Goal: Entertainment & Leisure: Browse casually

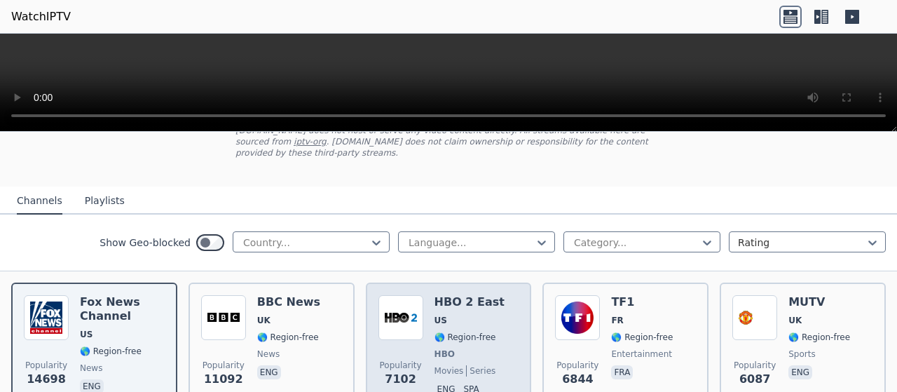
scroll to position [140, 0]
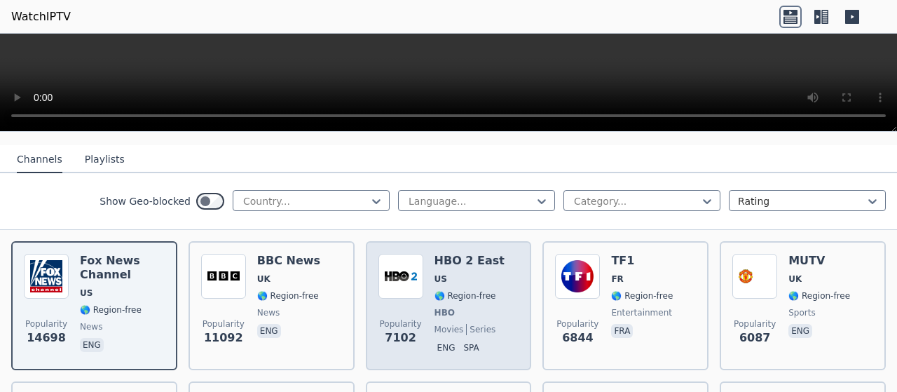
click at [425, 278] on div "Popularity 7102 HBO 2 East US 🌎 Region-free HBO movies series eng spa" at bounding box center [448, 306] width 141 height 104
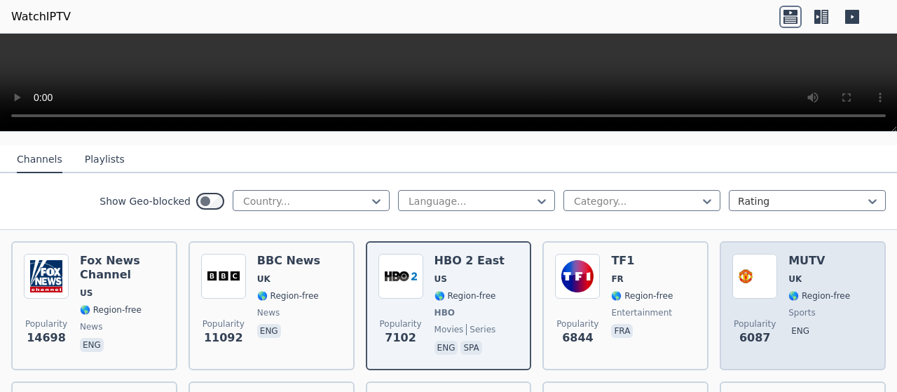
click at [763, 279] on img at bounding box center [754, 276] width 45 height 45
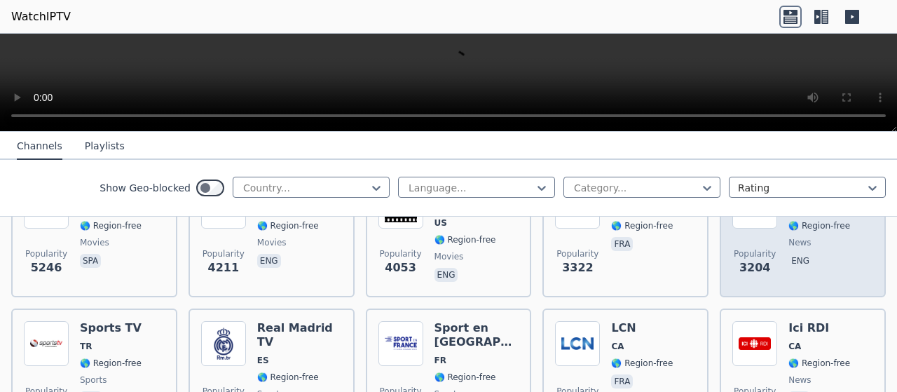
scroll to position [280, 0]
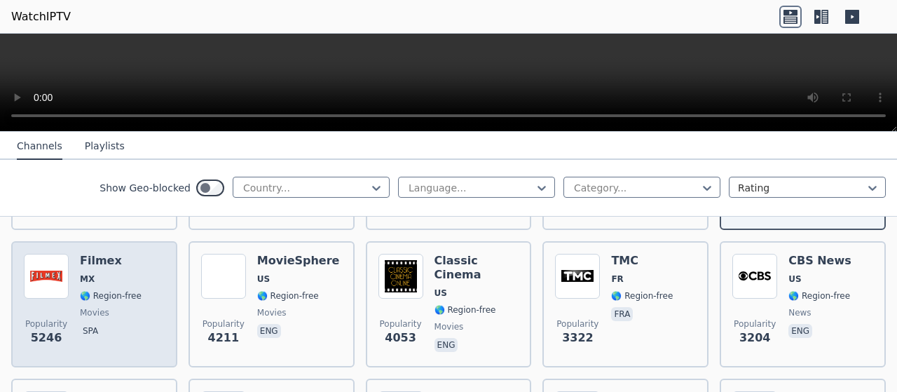
click at [55, 255] on img at bounding box center [46, 276] width 45 height 45
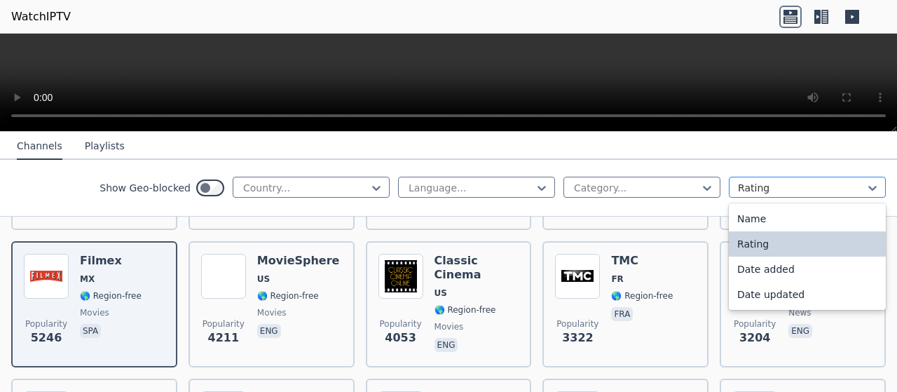
click at [848, 183] on div at bounding box center [802, 188] width 128 height 14
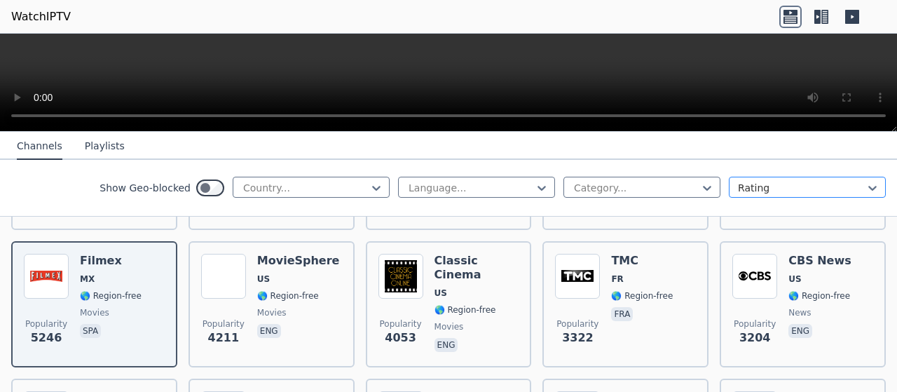
click at [825, 184] on div at bounding box center [802, 188] width 128 height 14
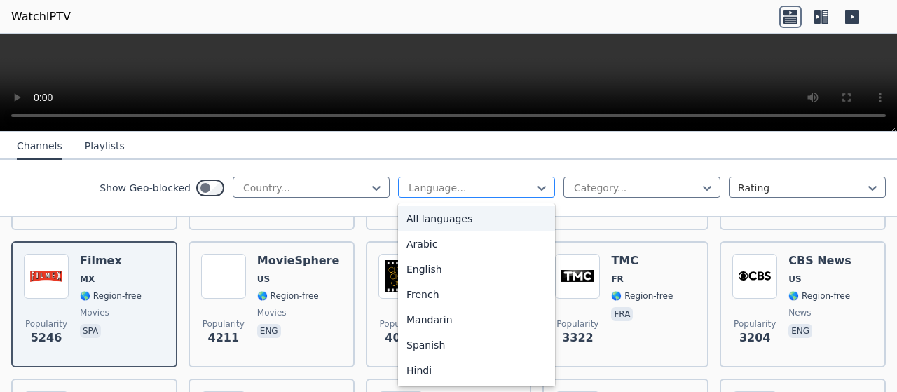
click at [462, 187] on div at bounding box center [471, 188] width 128 height 14
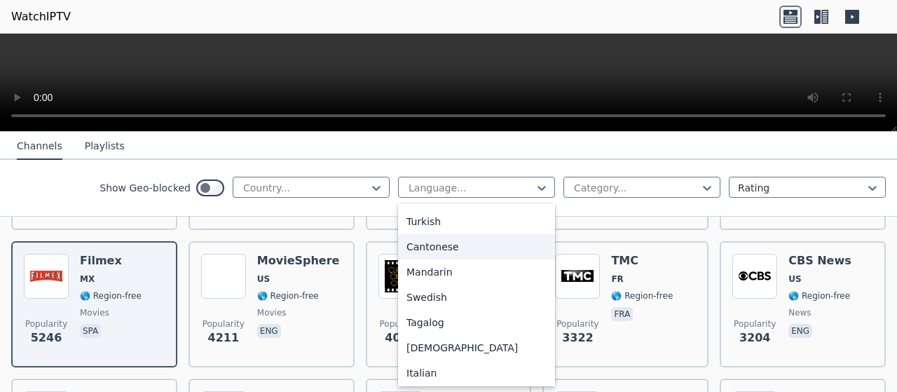
scroll to position [377, 0]
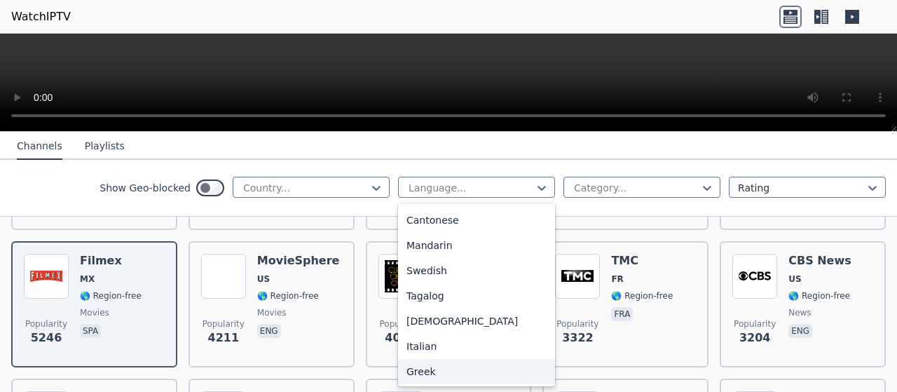
click at [404, 371] on div "Greek" at bounding box center [476, 371] width 157 height 25
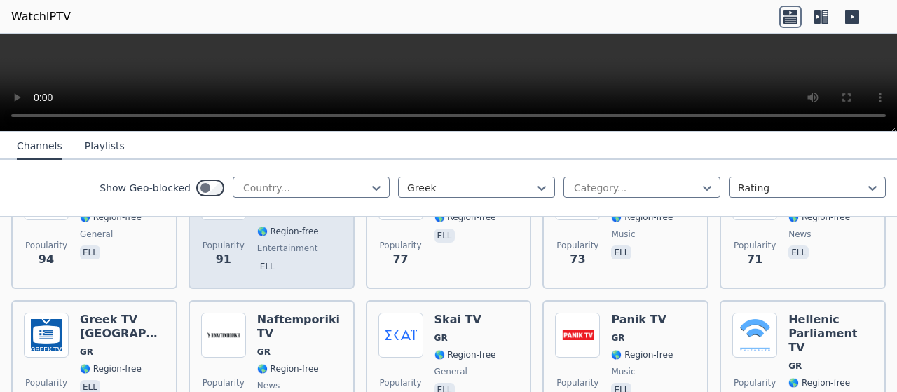
scroll to position [701, 0]
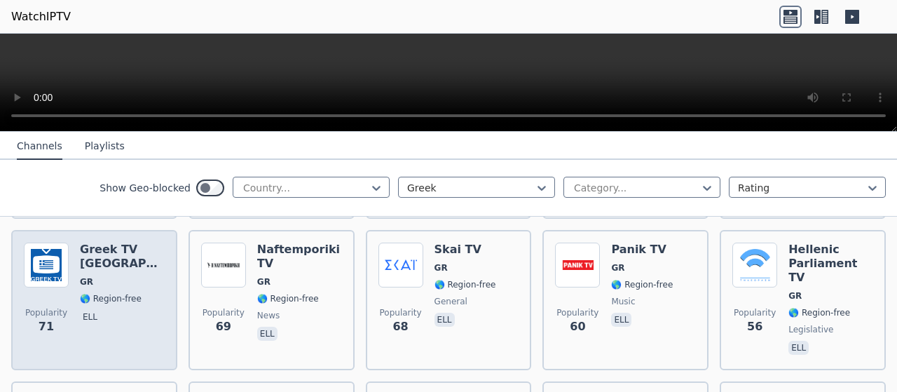
click at [51, 267] on img at bounding box center [46, 265] width 45 height 45
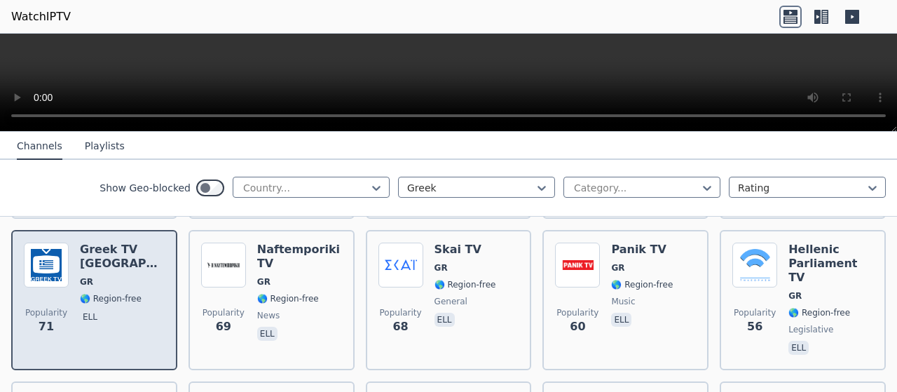
click at [51, 267] on img at bounding box center [46, 265] width 45 height 45
click at [55, 299] on span "Popularity 71" at bounding box center [46, 321] width 45 height 45
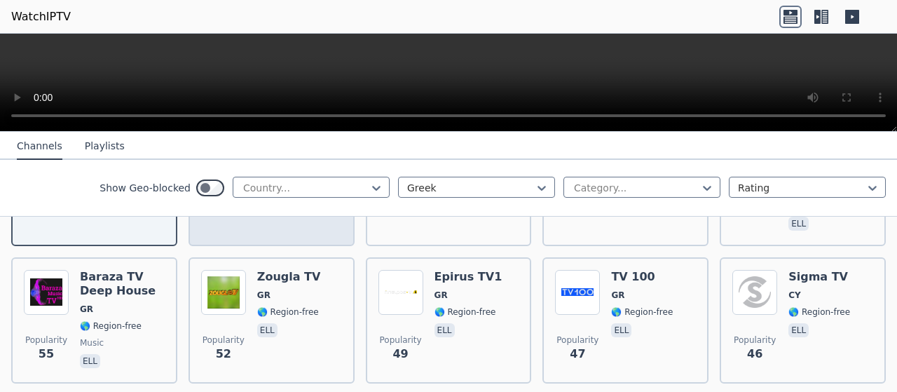
scroll to position [841, 0]
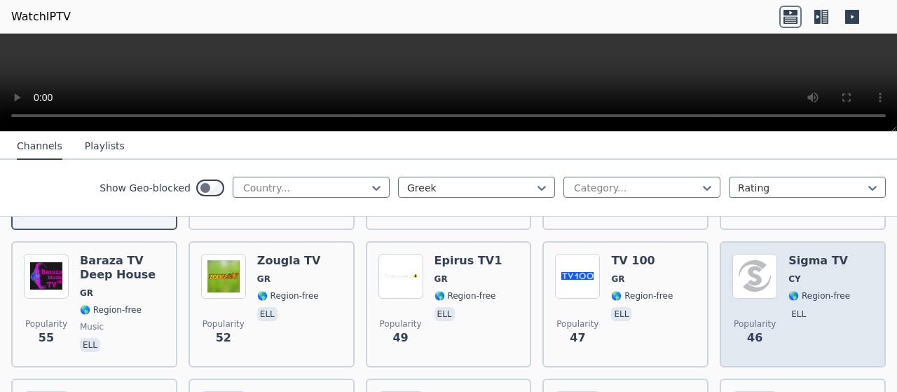
click at [749, 266] on img at bounding box center [754, 276] width 45 height 45
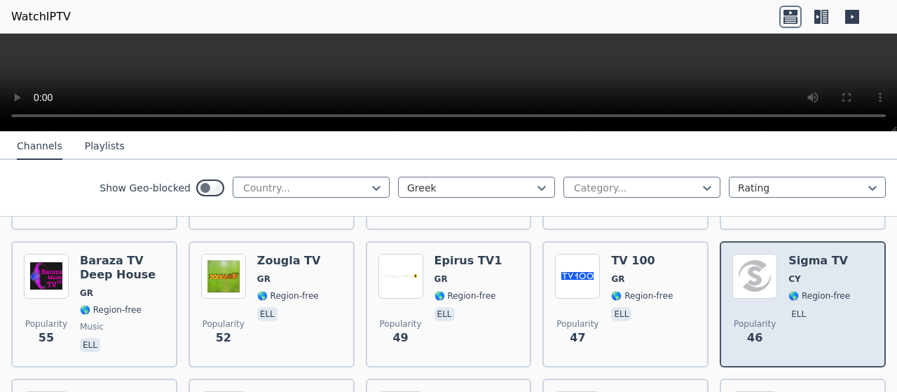
click at [749, 266] on img at bounding box center [754, 276] width 45 height 45
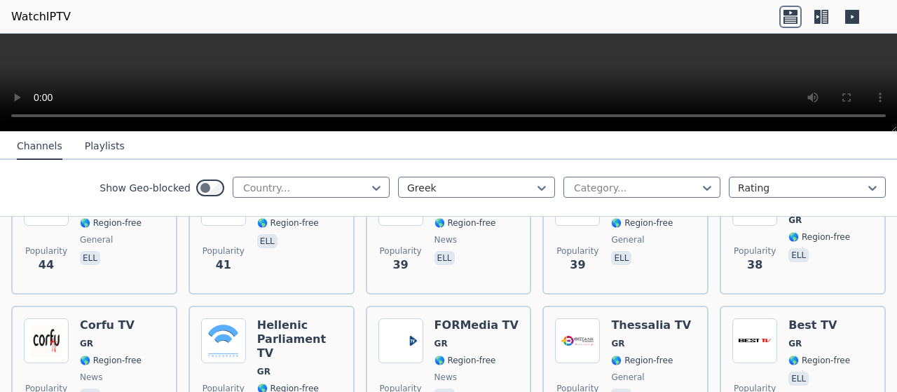
scroll to position [981, 0]
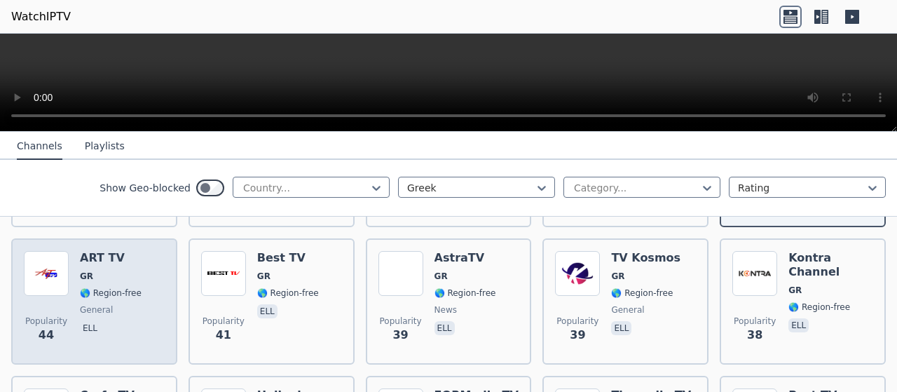
click at [44, 266] on img at bounding box center [46, 273] width 45 height 45
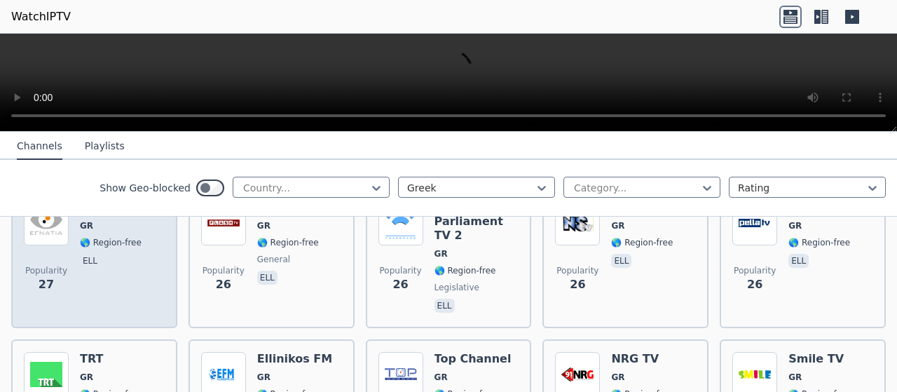
scroll to position [1402, 0]
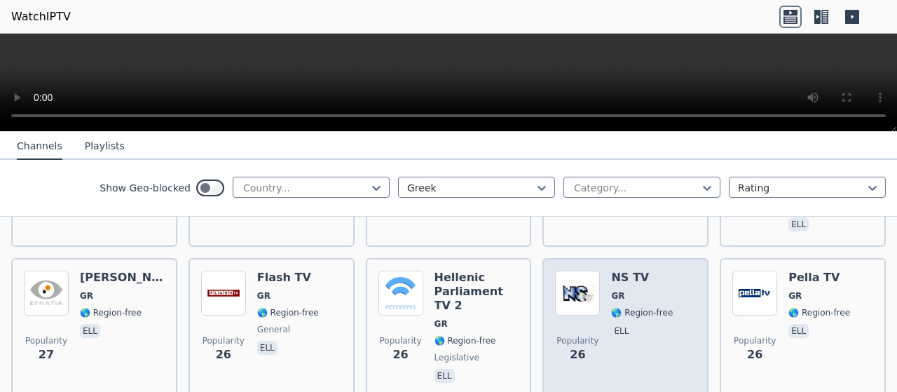
click at [602, 271] on div "Popularity 26 NS TV GR 🌎 Region-free ell" at bounding box center [625, 328] width 141 height 115
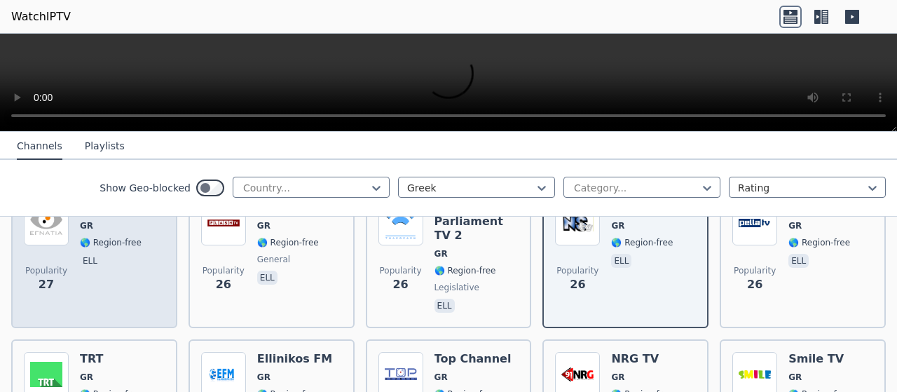
scroll to position [1542, 0]
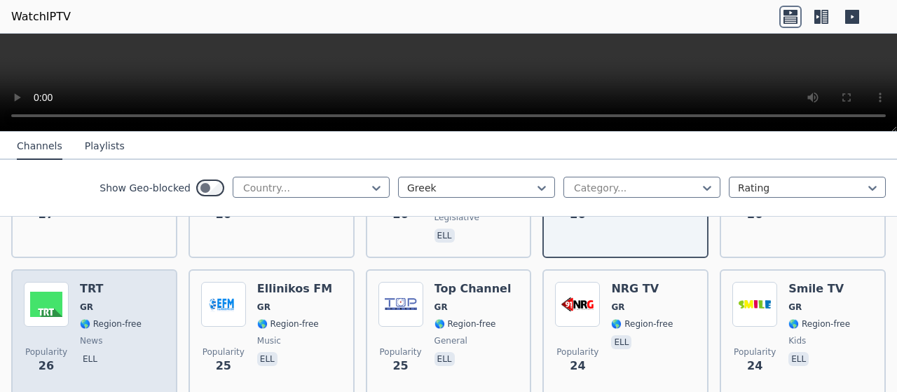
click at [113, 283] on div "TRT GR 🌎 Region-free news ell" at bounding box center [111, 332] width 62 height 101
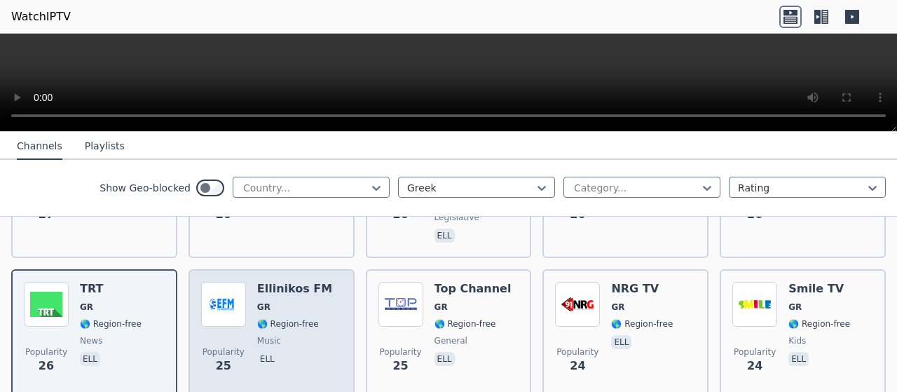
scroll to position [1612, 0]
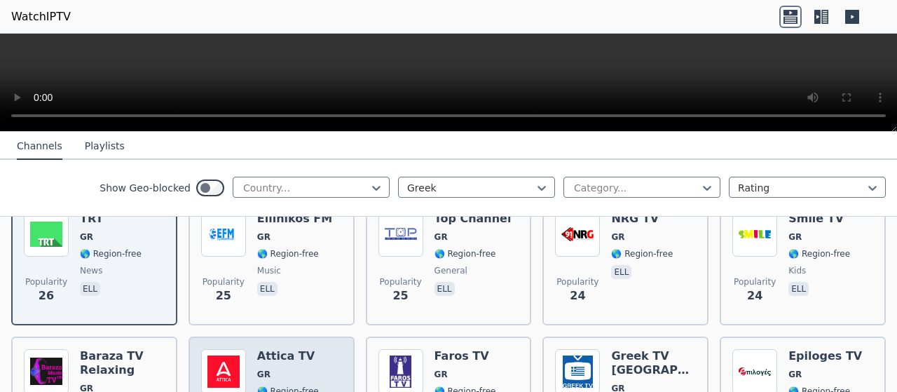
click at [302, 386] on span "🌎 Region-free" at bounding box center [288, 391] width 62 height 11
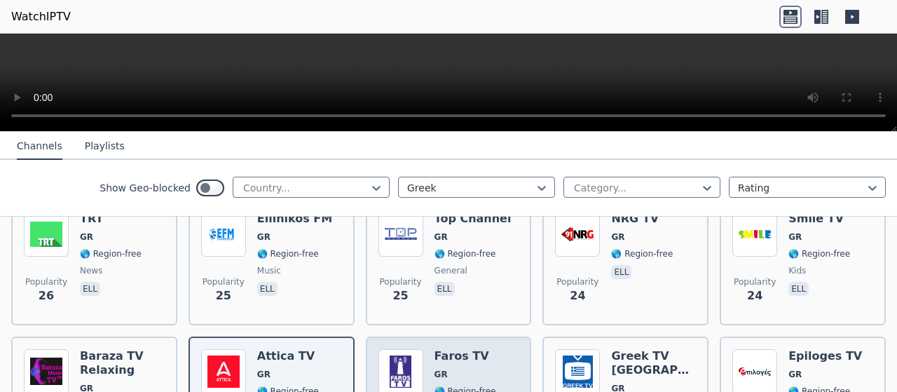
click at [388, 349] on img at bounding box center [400, 371] width 45 height 45
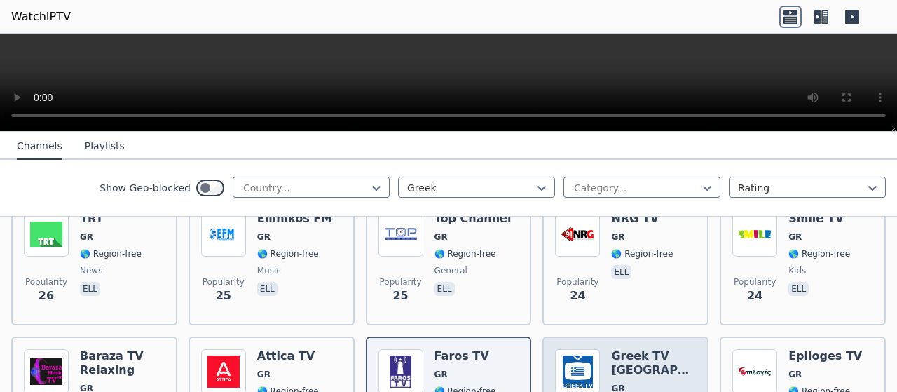
click at [588, 349] on img at bounding box center [577, 371] width 45 height 45
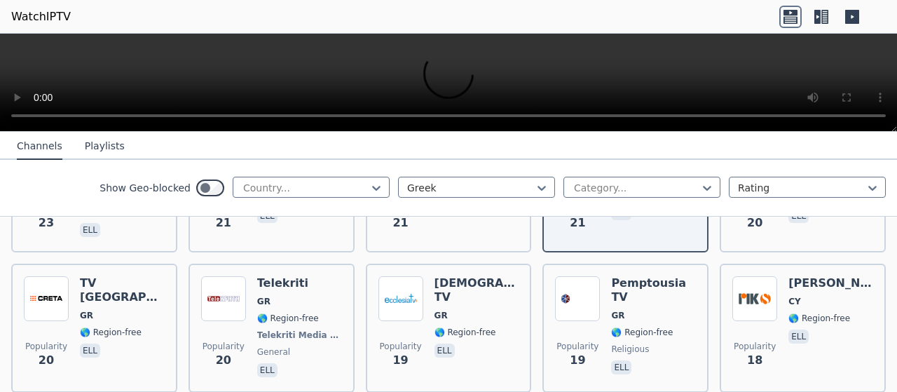
scroll to position [1892, 0]
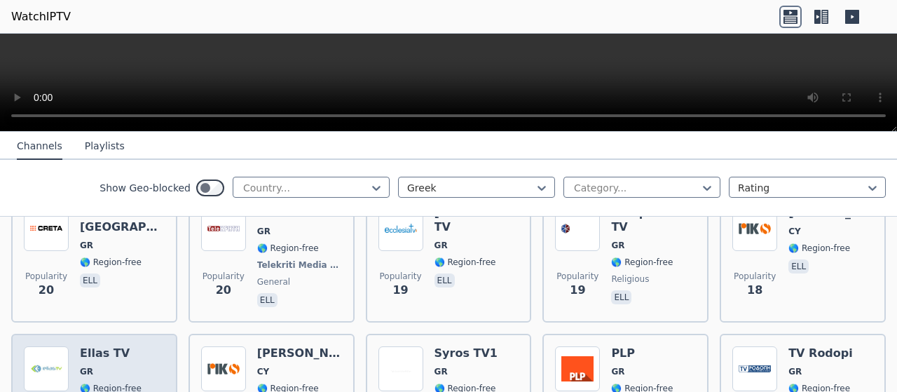
click at [130, 366] on span "GR" at bounding box center [111, 371] width 62 height 11
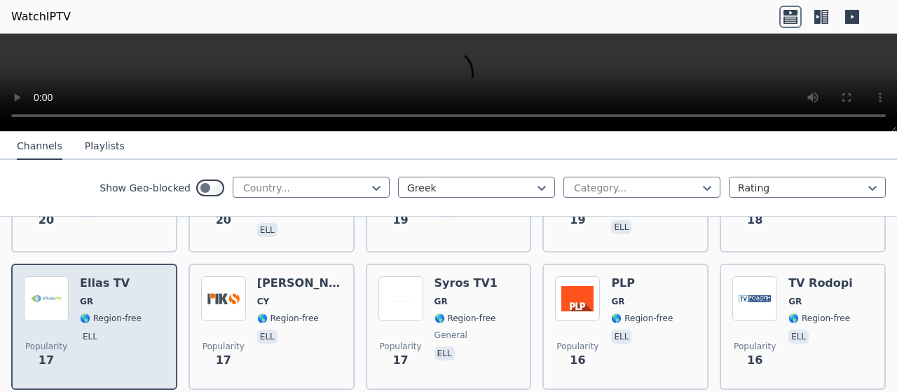
scroll to position [2033, 0]
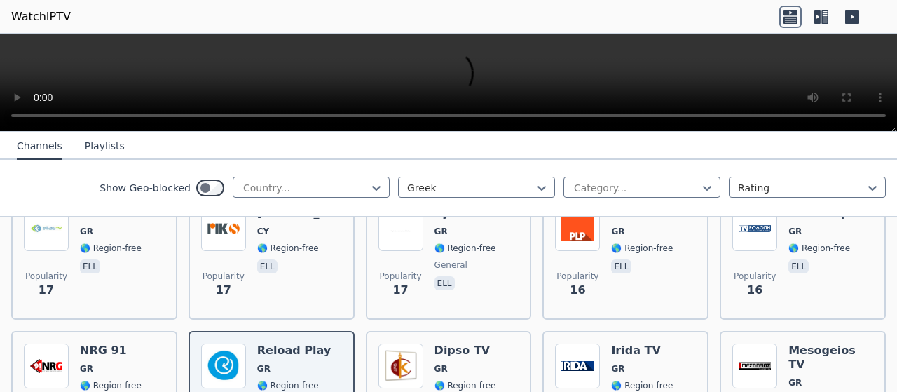
scroll to position [2103, 0]
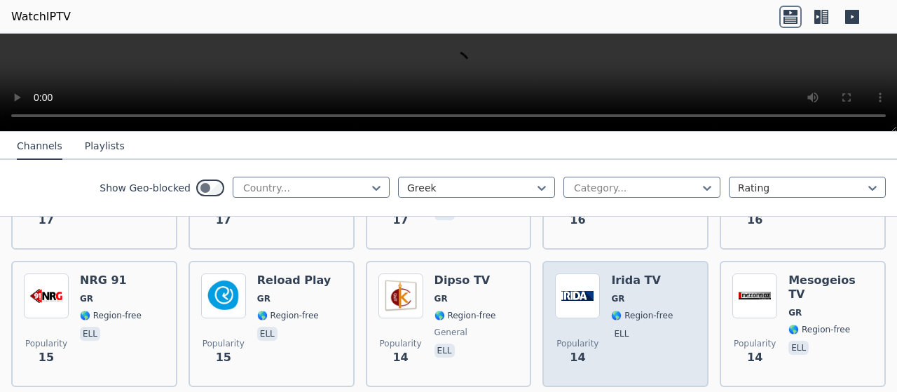
scroll to position [2033, 0]
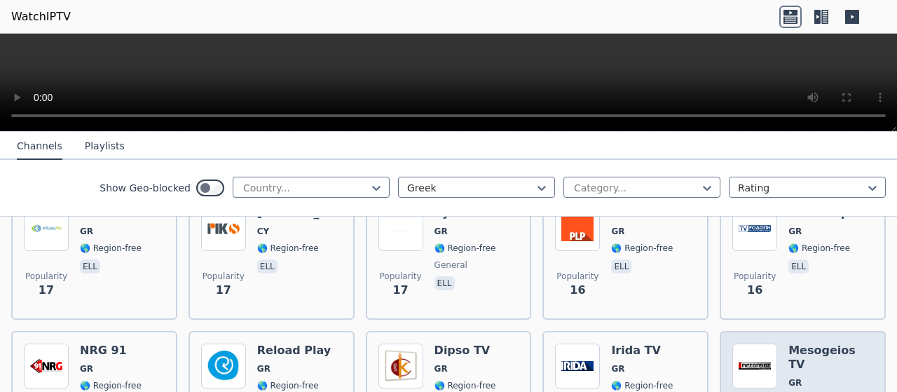
click at [803, 331] on div "Popularity 14 Mesogeios TV GR 🌎 Region-free ell" at bounding box center [803, 394] width 166 height 126
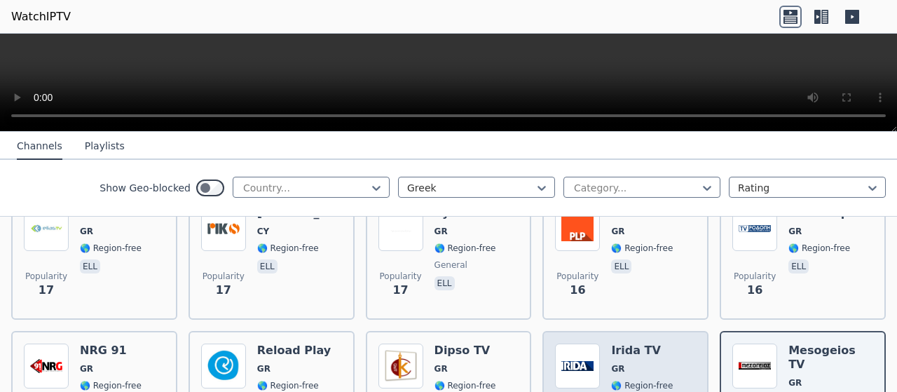
click at [657, 343] on h6 "Irida TV" at bounding box center [642, 350] width 62 height 14
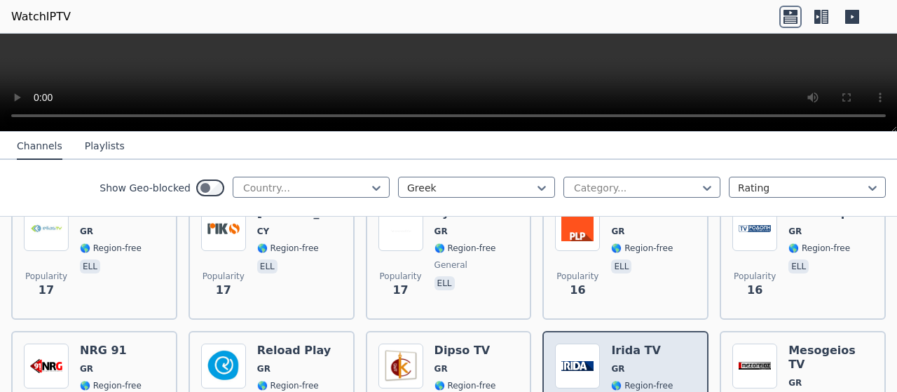
click at [657, 343] on h6 "Irida TV" at bounding box center [642, 350] width 62 height 14
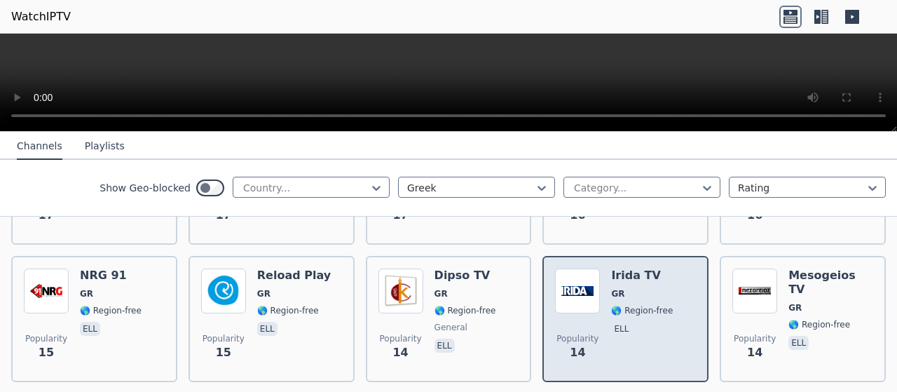
scroll to position [2173, 0]
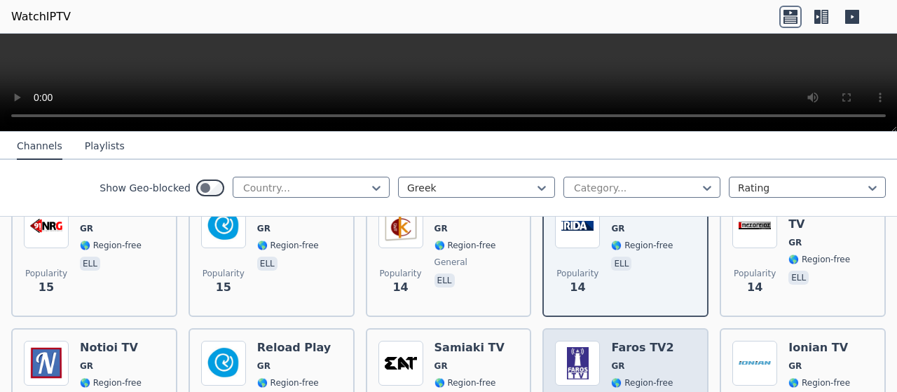
click at [644, 360] on span "GR" at bounding box center [642, 365] width 62 height 11
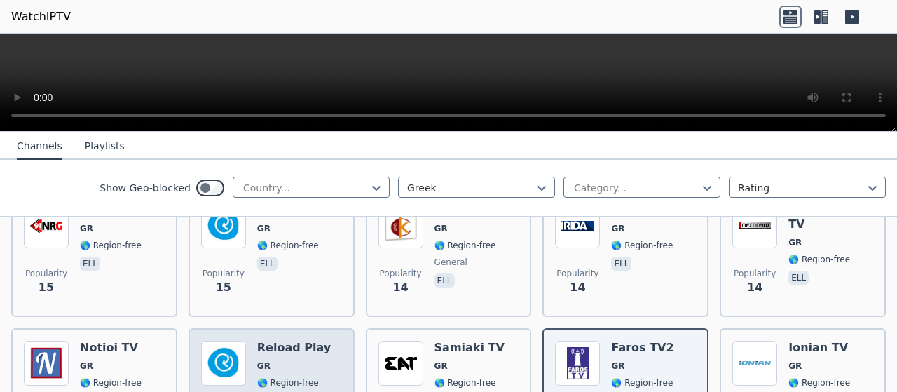
click at [223, 341] on div "Popularity 14" at bounding box center [223, 391] width 45 height 101
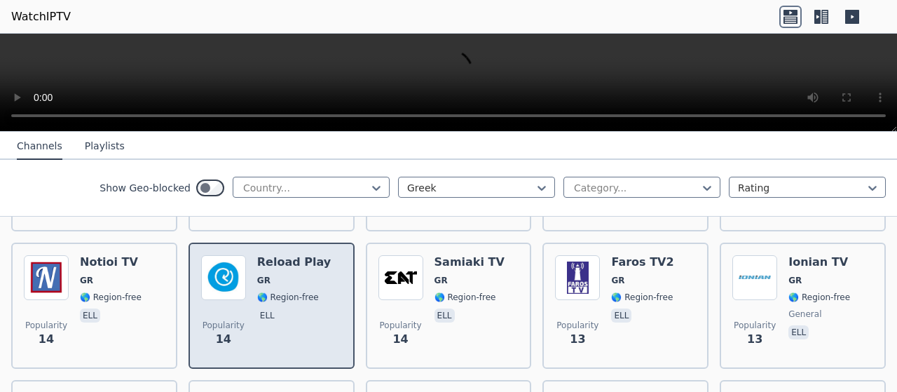
scroll to position [2313, 0]
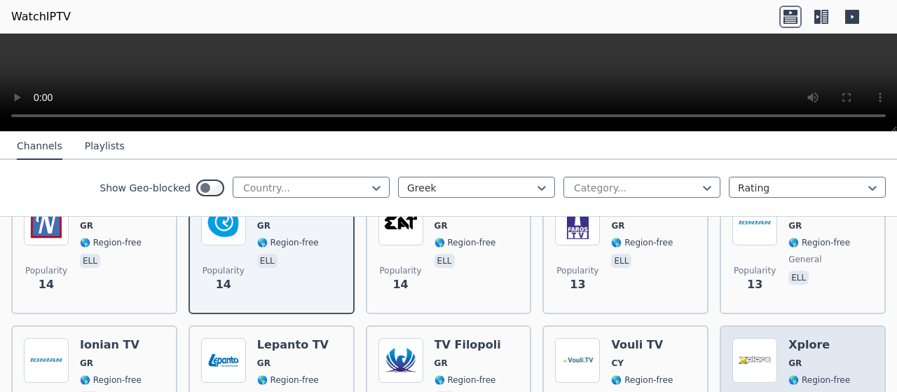
click at [749, 338] on div "Popularity 13" at bounding box center [754, 388] width 45 height 101
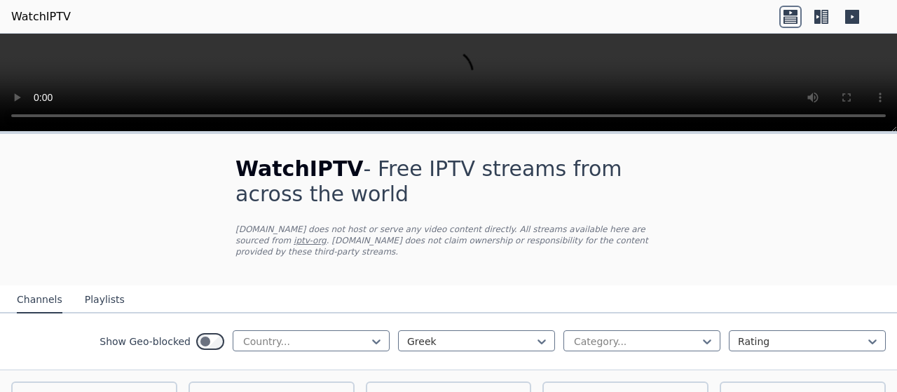
scroll to position [0, 0]
click at [474, 334] on div at bounding box center [471, 341] width 128 height 14
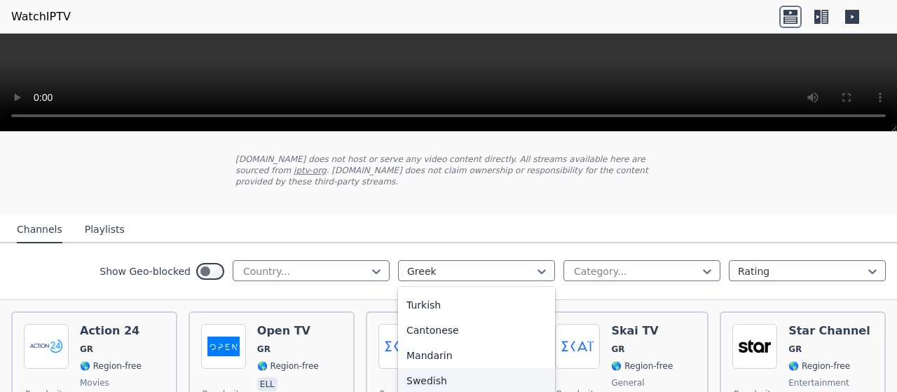
click at [400, 368] on div "Swedish" at bounding box center [476, 380] width 157 height 25
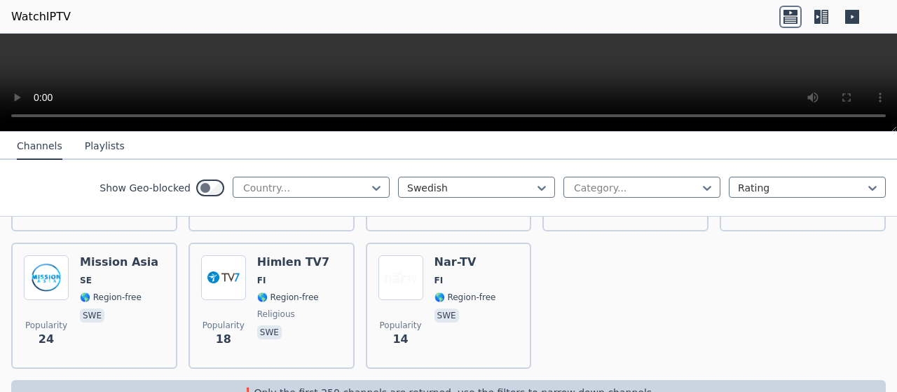
scroll to position [280, 0]
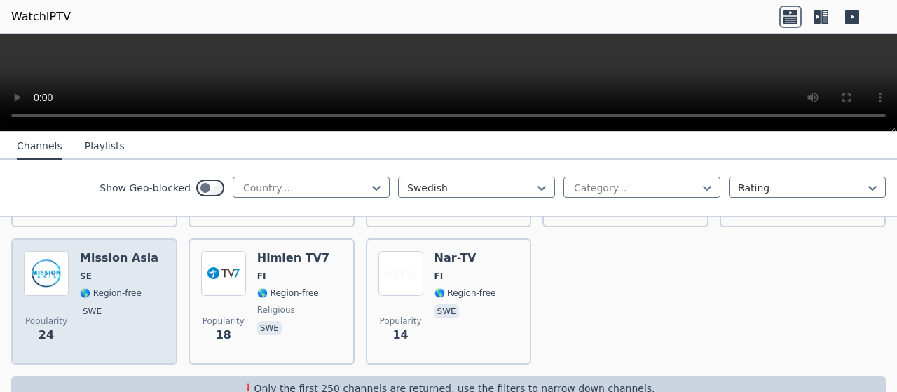
click at [79, 307] on div "Popularity 24 Mission Asia SE 🌎 Region-free swe" at bounding box center [94, 301] width 141 height 101
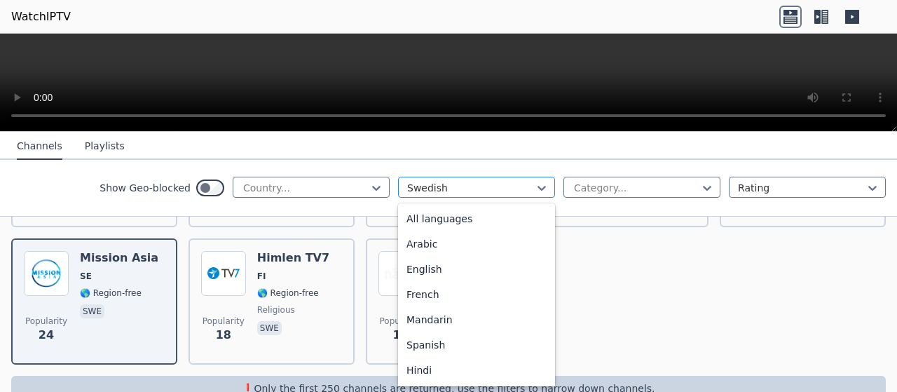
scroll to position [255, 0]
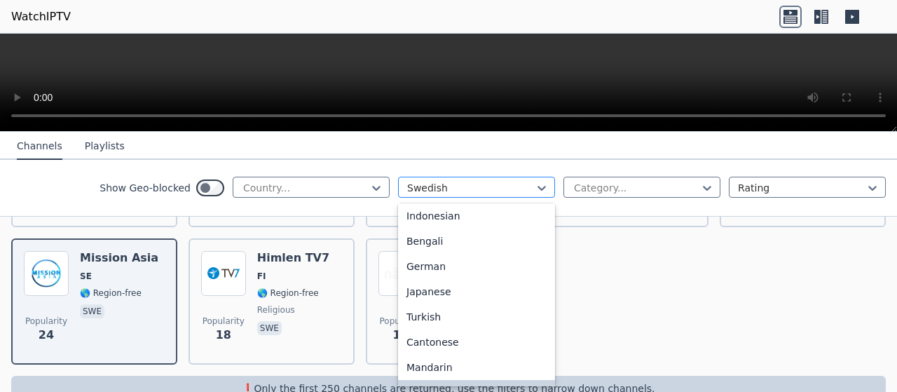
click at [477, 177] on div "Swedish" at bounding box center [476, 187] width 157 height 21
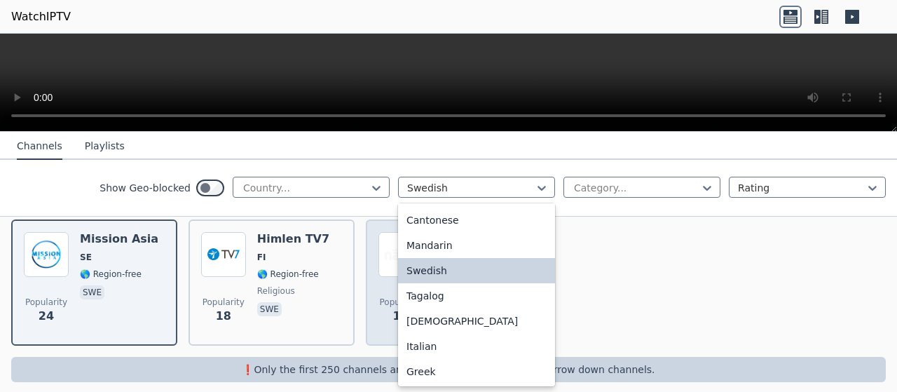
scroll to position [300, 0]
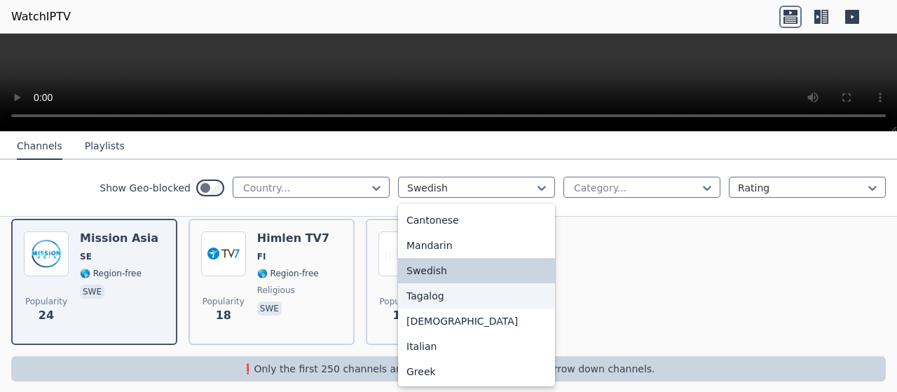
click at [405, 286] on div "Tagalog" at bounding box center [476, 295] width 157 height 25
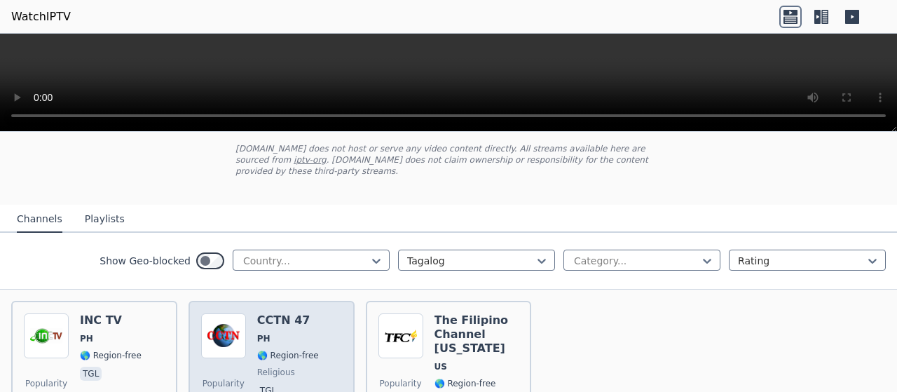
scroll to position [140, 0]
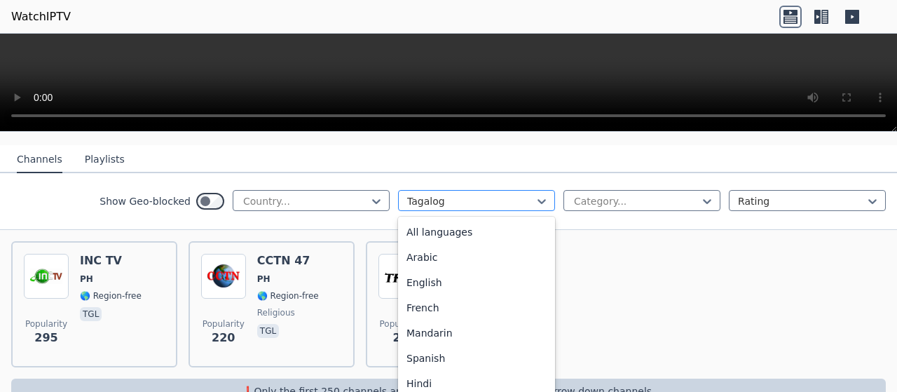
click at [437, 194] on div at bounding box center [471, 201] width 128 height 14
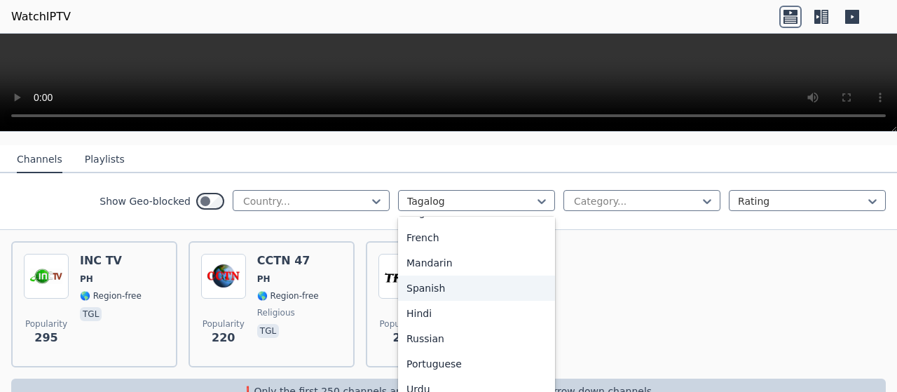
scroll to position [0, 0]
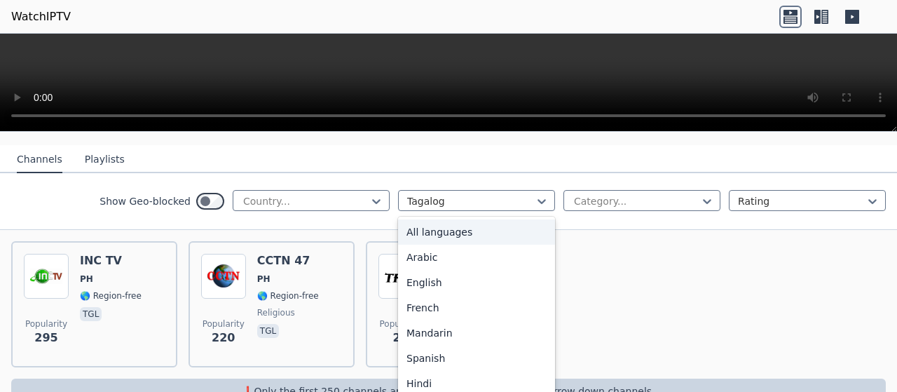
click at [421, 219] on div "All languages" at bounding box center [476, 231] width 157 height 25
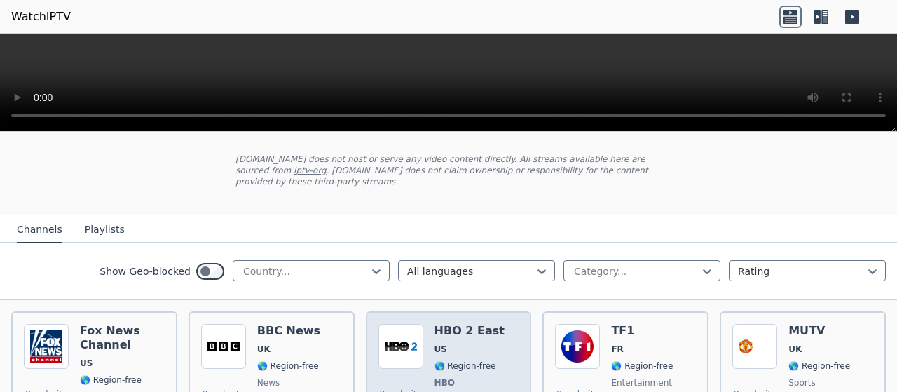
scroll to position [140, 0]
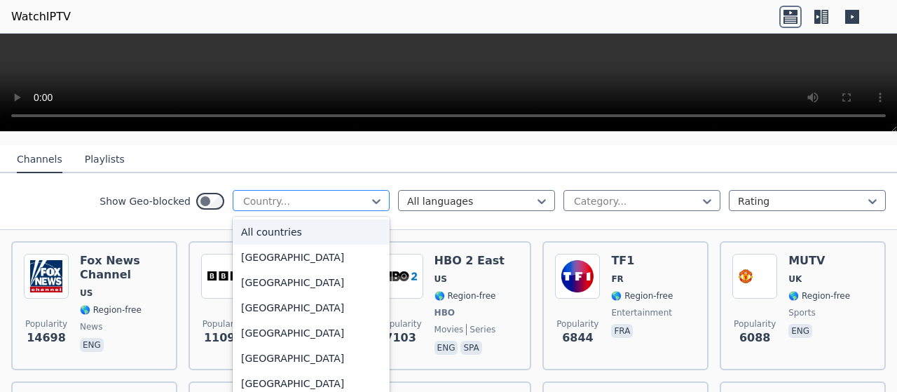
click at [273, 194] on div at bounding box center [306, 201] width 128 height 14
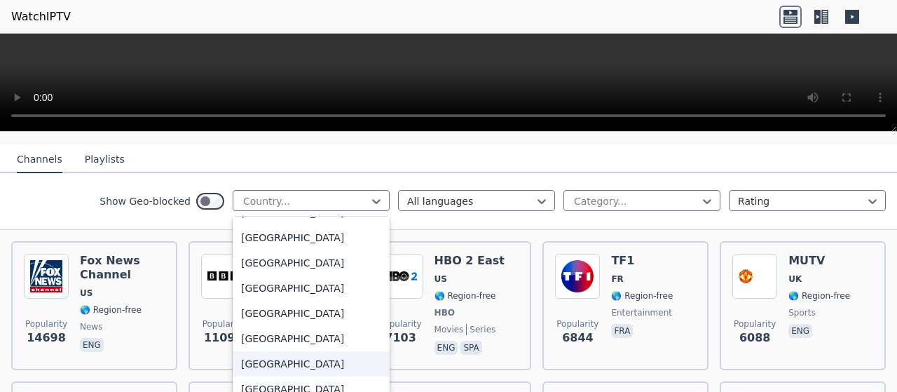
scroll to position [771, 0]
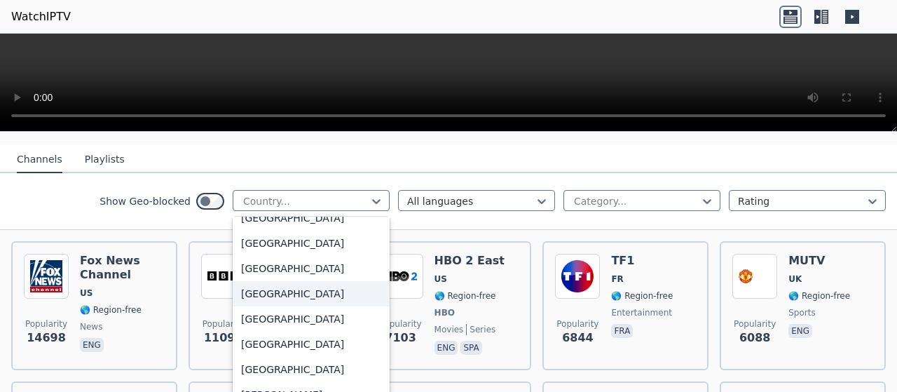
click at [245, 281] on div "[GEOGRAPHIC_DATA]" at bounding box center [311, 293] width 157 height 25
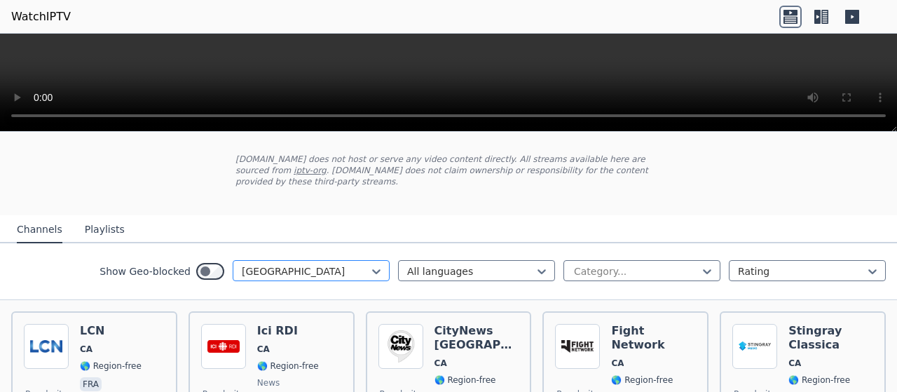
scroll to position [140, 0]
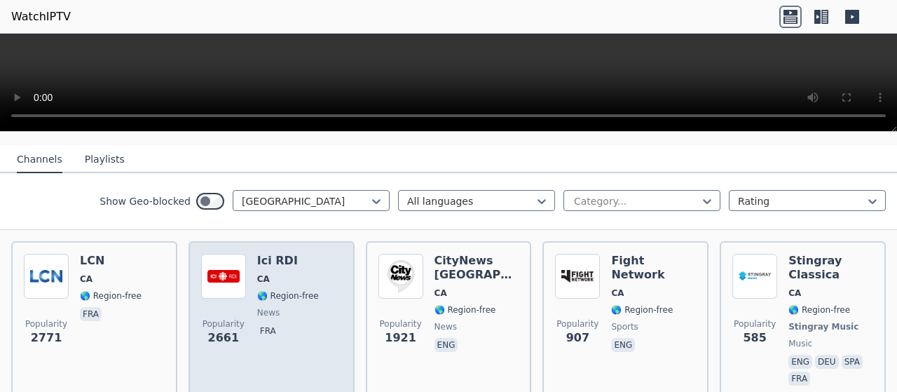
click at [226, 310] on span "Popularity 2661" at bounding box center [223, 332] width 45 height 45
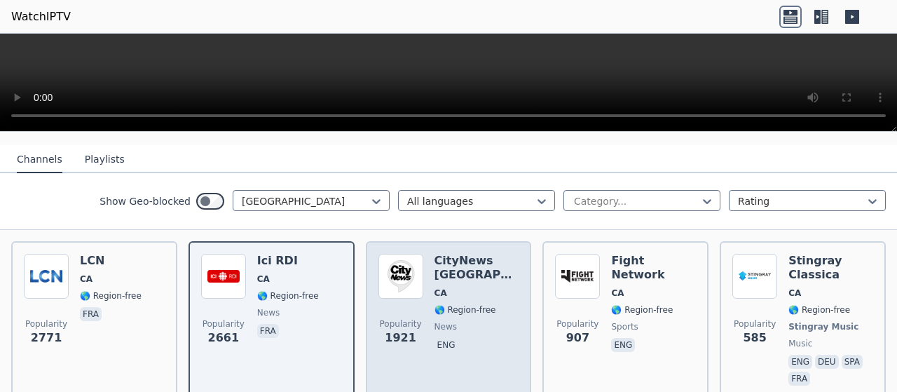
click at [444, 304] on span "🌎 Region-free" at bounding box center [466, 309] width 62 height 11
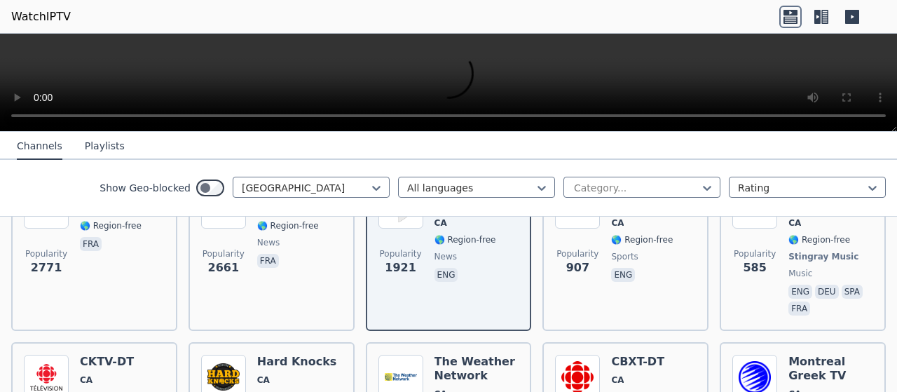
scroll to position [280, 0]
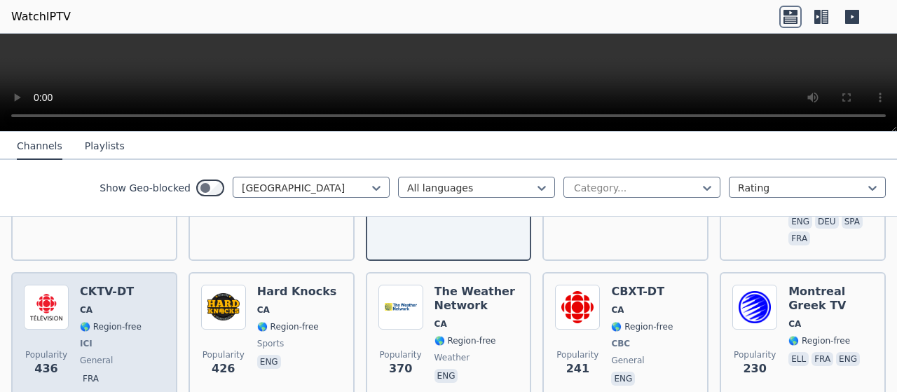
click at [104, 292] on div "CKTV-DT CA 🌎 Region-free ICI general fra" at bounding box center [111, 337] width 62 height 104
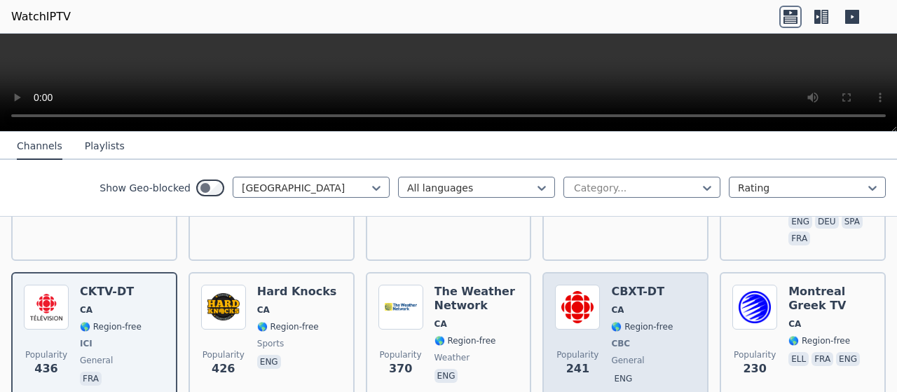
click at [567, 318] on img at bounding box center [577, 307] width 45 height 45
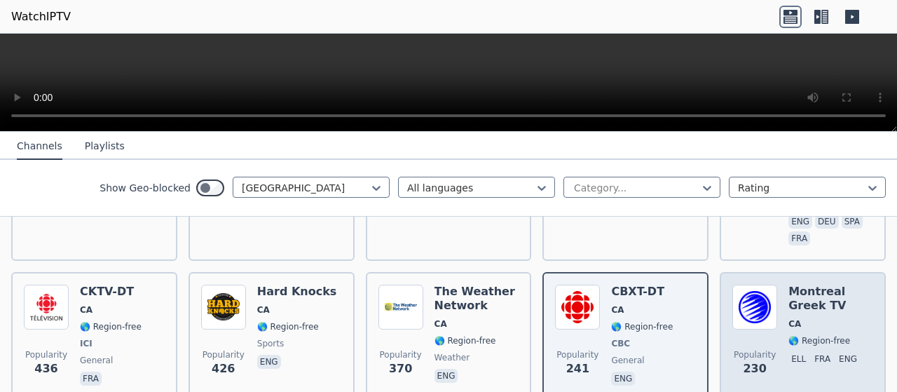
click at [741, 328] on div "Popularity 230" at bounding box center [754, 337] width 45 height 104
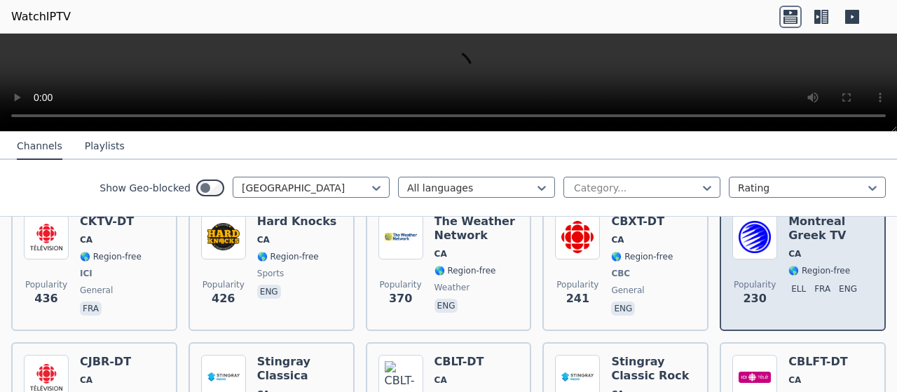
scroll to position [421, 0]
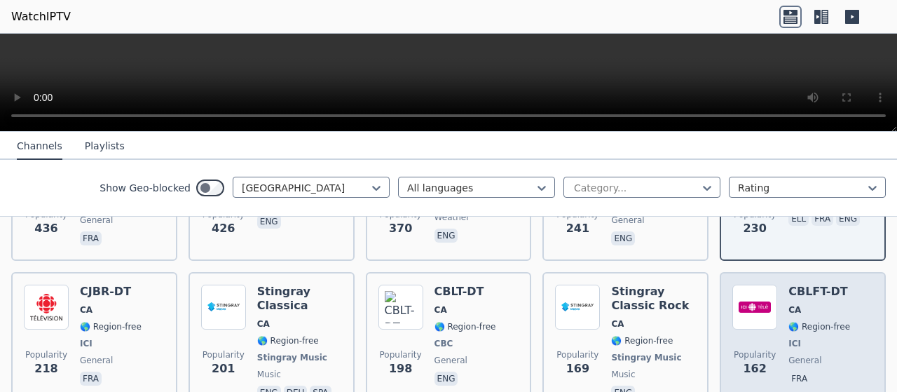
click at [737, 322] on div "Popularity 162" at bounding box center [754, 352] width 45 height 135
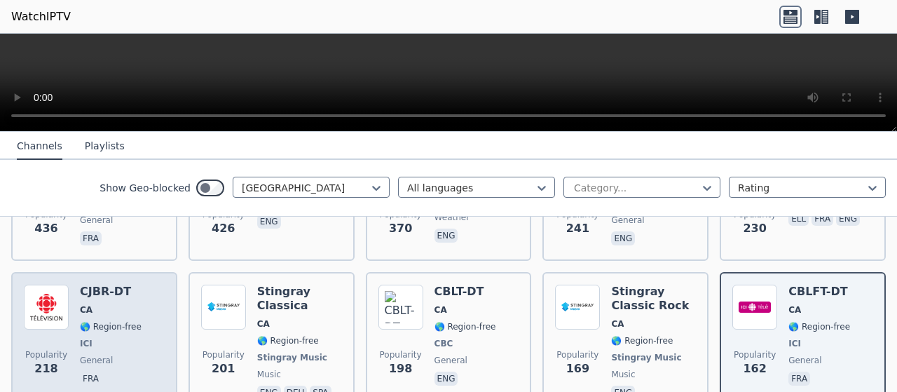
click at [54, 320] on div "Popularity 218" at bounding box center [46, 352] width 45 height 135
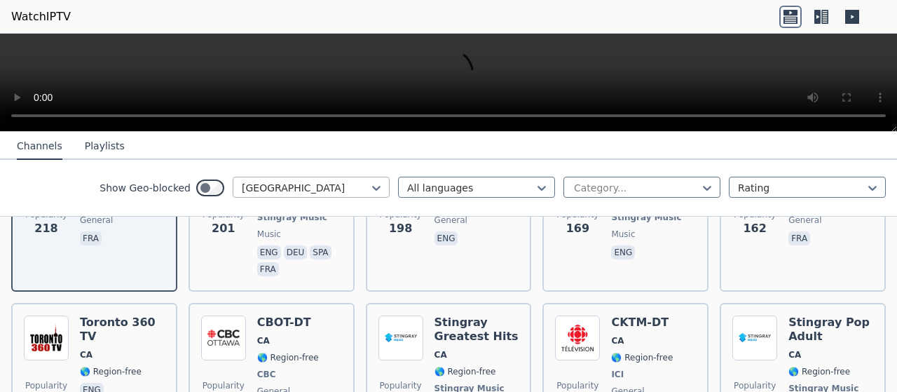
scroll to position [631, 0]
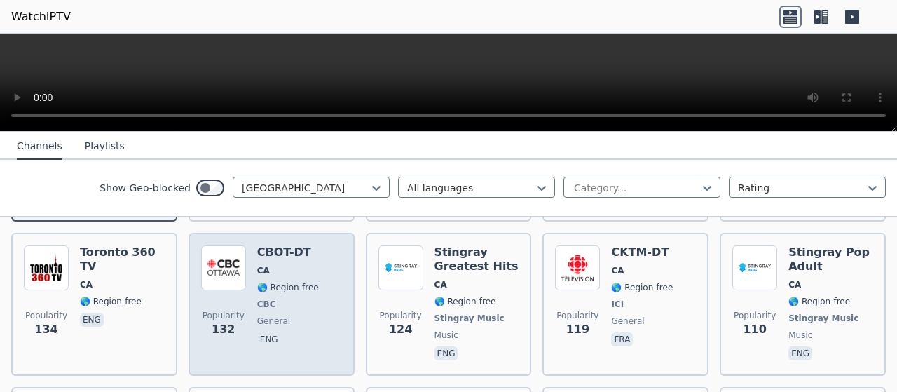
click at [218, 282] on div "Popularity 132" at bounding box center [223, 304] width 45 height 118
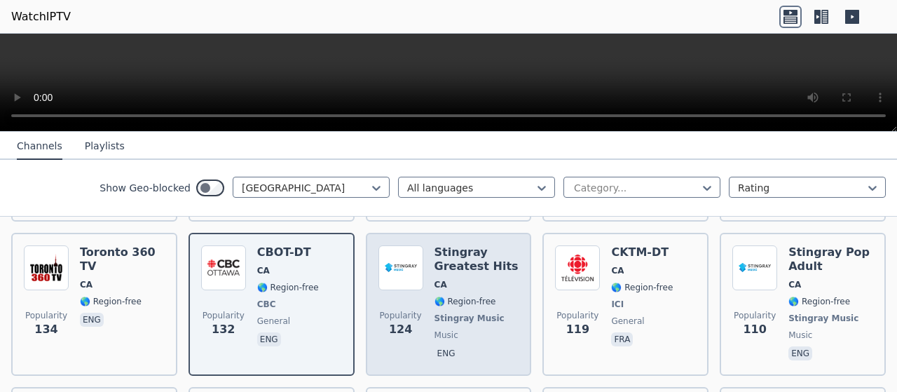
click at [479, 279] on span "CA" at bounding box center [477, 284] width 85 height 11
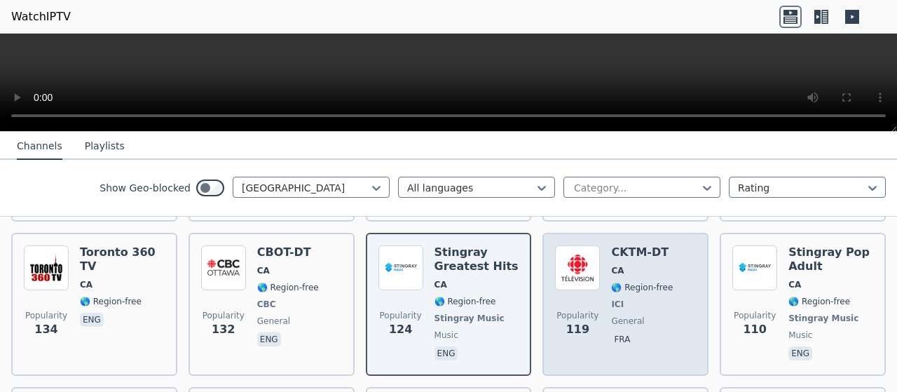
click at [555, 285] on div "Popularity 119" at bounding box center [577, 304] width 45 height 118
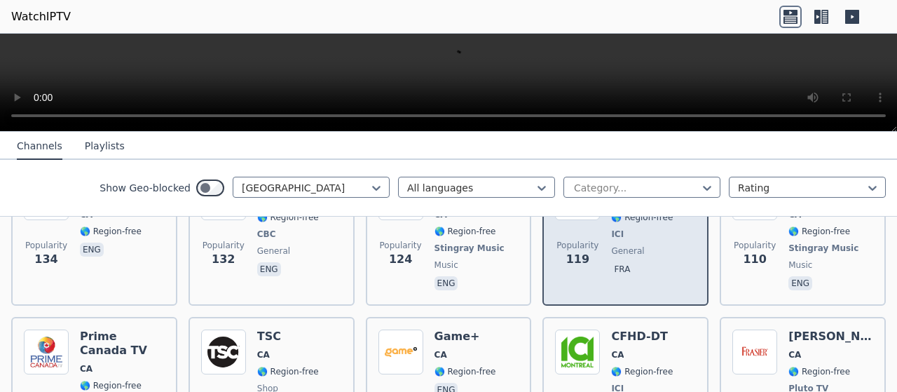
scroll to position [771, 0]
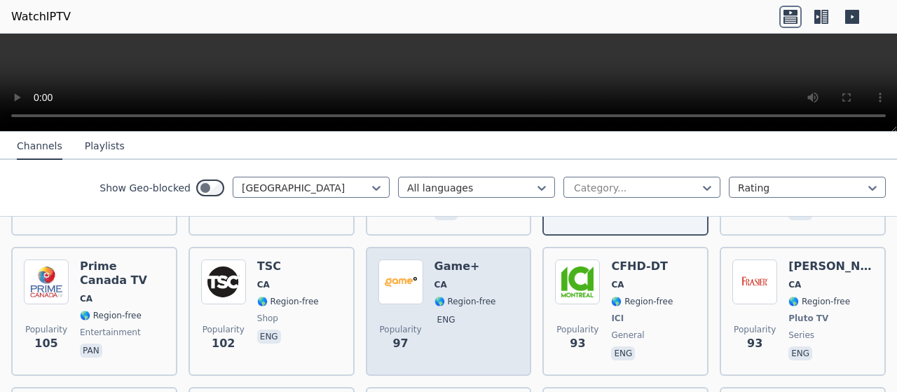
click at [400, 294] on div "Popularity 97" at bounding box center [400, 311] width 45 height 104
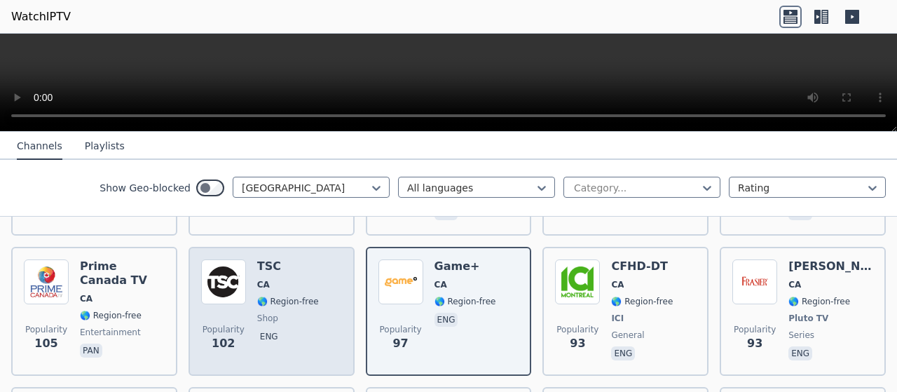
click at [224, 297] on div "Popularity 102" at bounding box center [223, 311] width 45 height 104
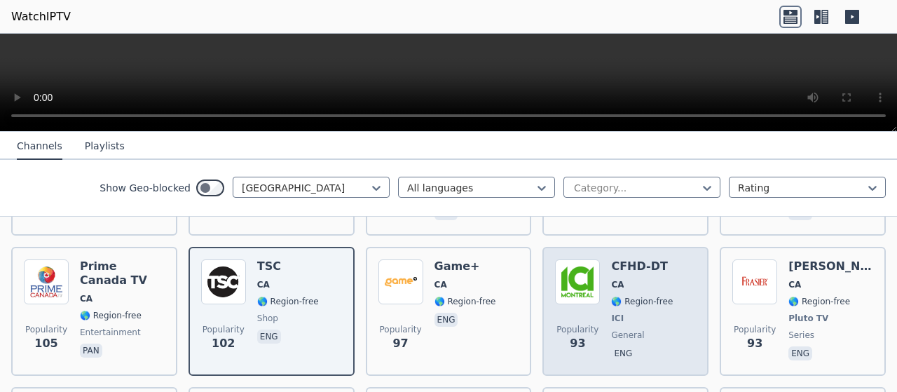
click at [651, 261] on h6 "CFHD-DT" at bounding box center [642, 266] width 62 height 14
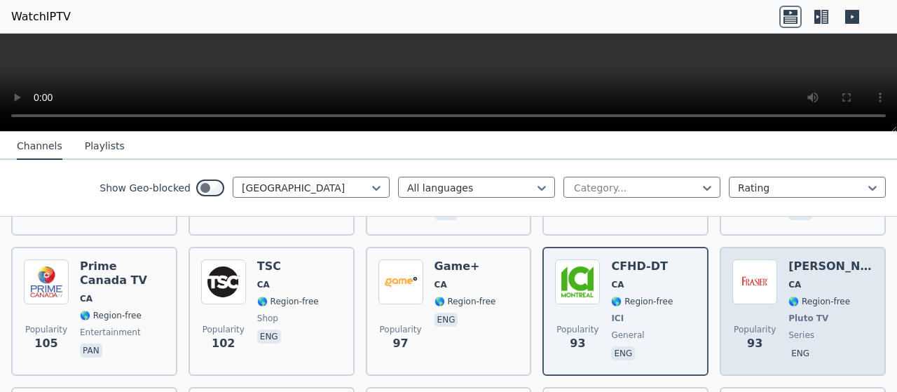
click at [824, 266] on div "[PERSON_NAME] CA 🌎 Region-free Pluto TV series eng" at bounding box center [831, 311] width 85 height 104
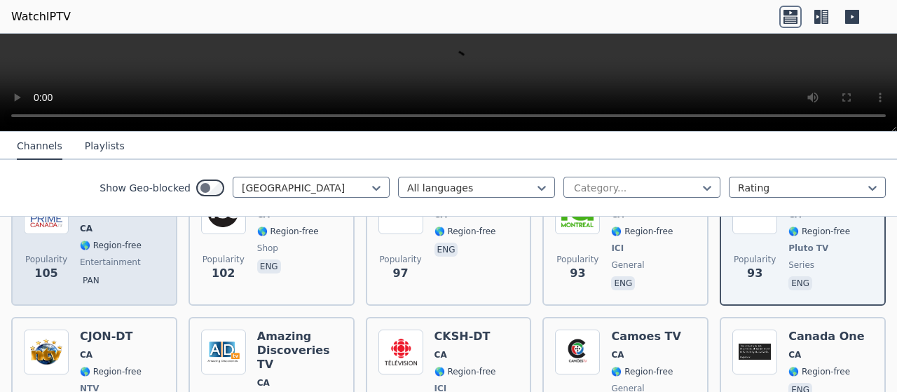
scroll to position [911, 0]
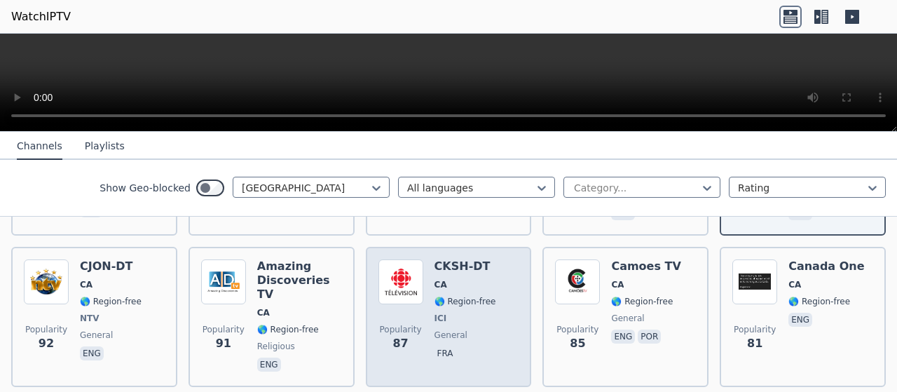
click at [489, 268] on div "Popularity 87 CKSH-DT [GEOGRAPHIC_DATA] 🌎 Region-free ICI general fra" at bounding box center [448, 316] width 141 height 115
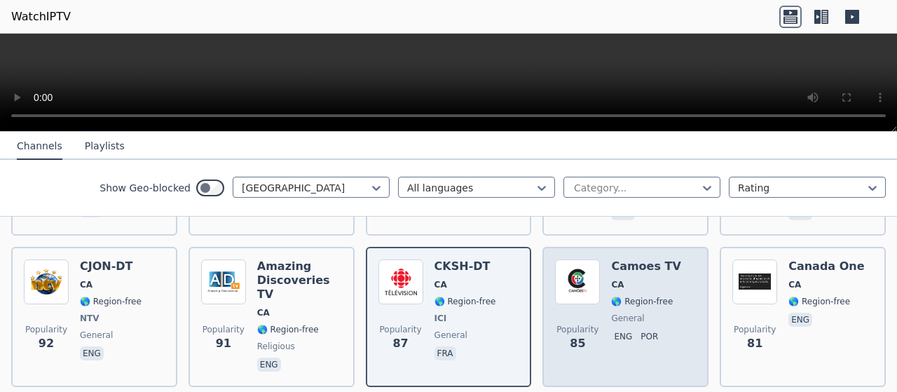
click at [571, 294] on div "Popularity 85" at bounding box center [577, 316] width 45 height 115
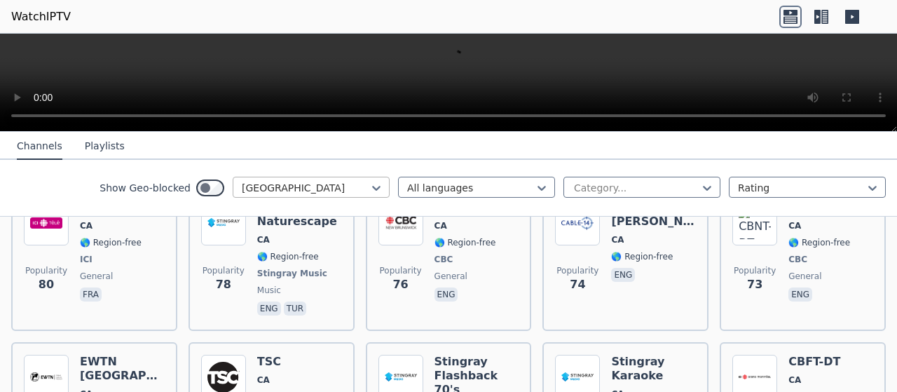
scroll to position [1051, 0]
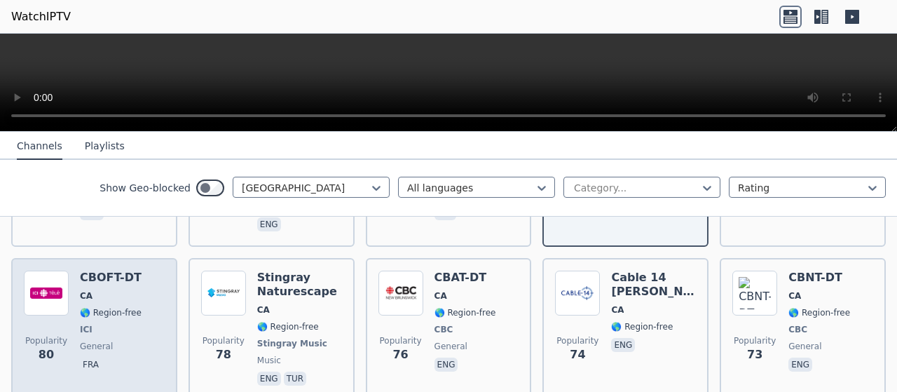
click at [110, 307] on span "🌎 Region-free" at bounding box center [111, 312] width 62 height 11
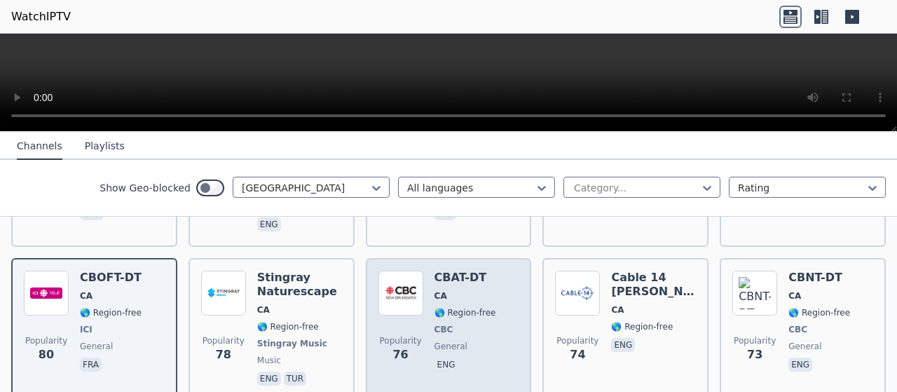
click at [411, 295] on div "Popularity 76" at bounding box center [400, 330] width 45 height 118
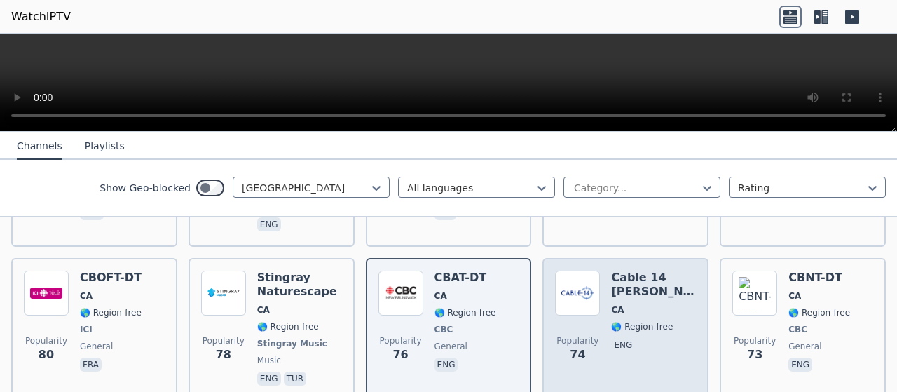
click at [559, 299] on div "Popularity 74" at bounding box center [577, 330] width 45 height 118
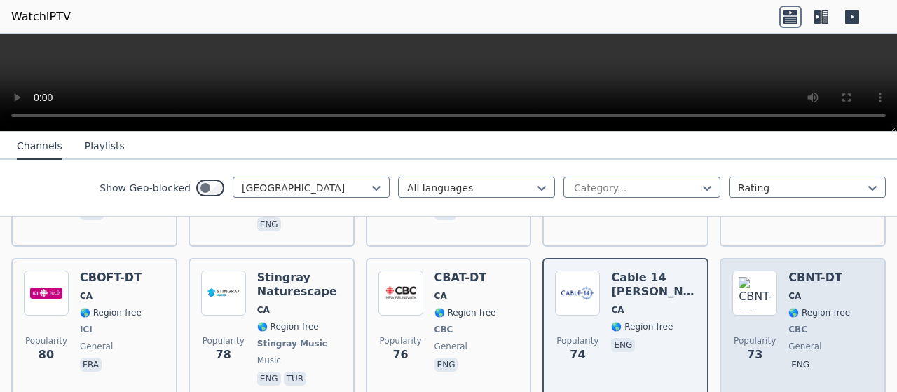
click at [753, 302] on div "Popularity 73" at bounding box center [754, 330] width 45 height 118
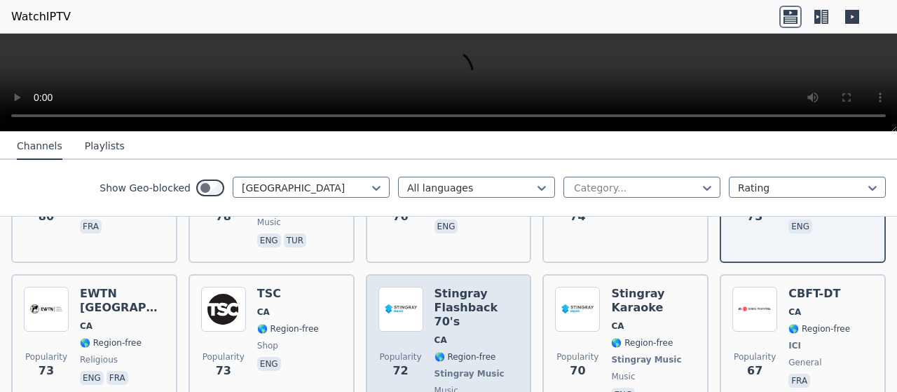
scroll to position [1192, 0]
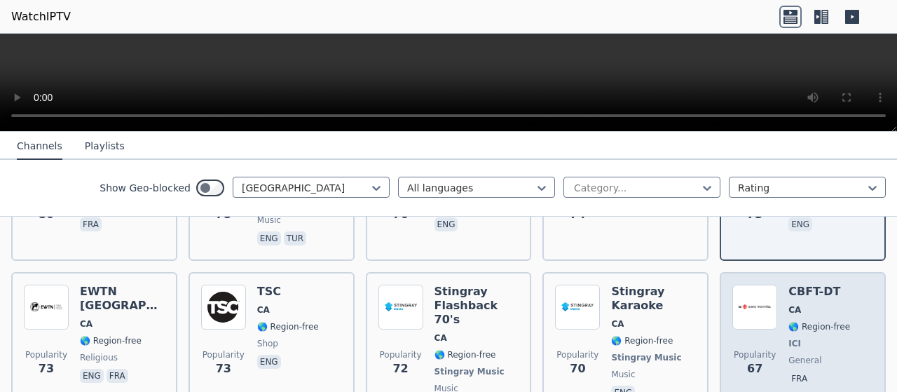
click at [748, 317] on div "Popularity 67" at bounding box center [754, 351] width 45 height 132
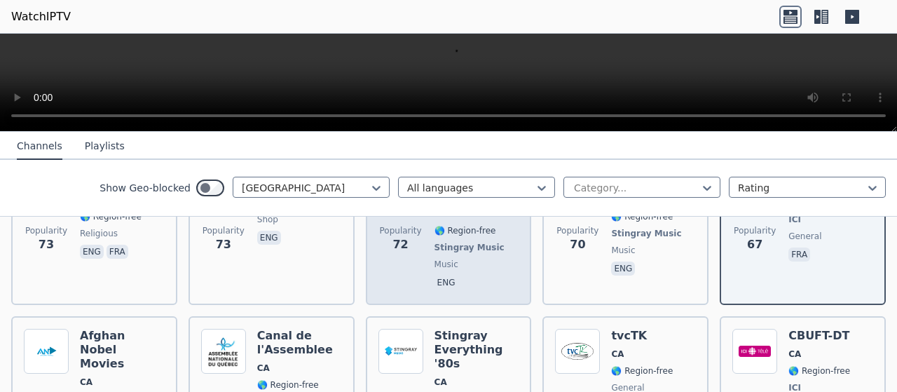
scroll to position [1332, 0]
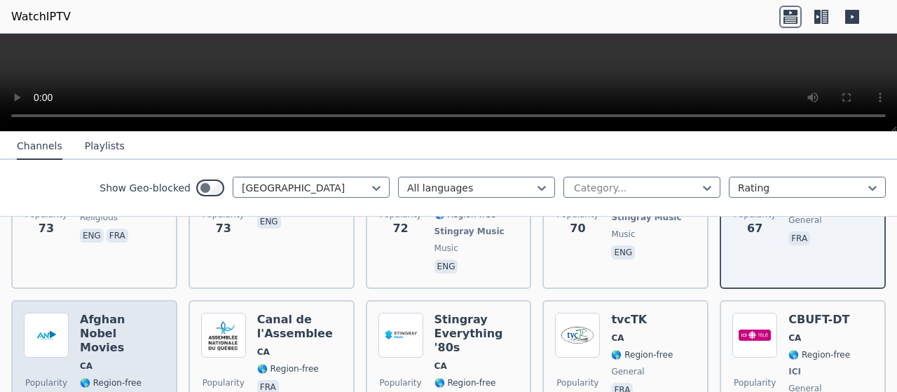
click at [123, 313] on h6 "Afghan Nobel Movies" at bounding box center [122, 334] width 85 height 42
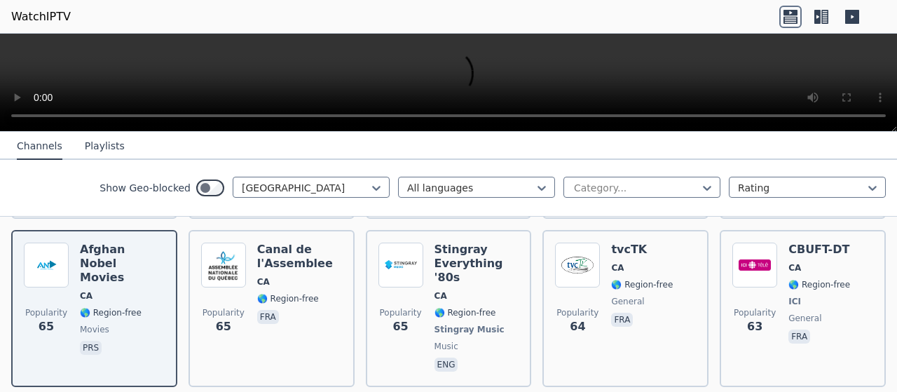
scroll to position [1472, 0]
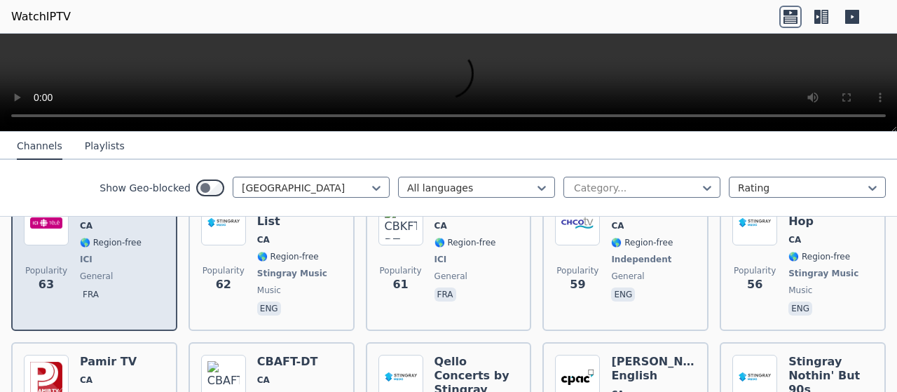
scroll to position [1682, 0]
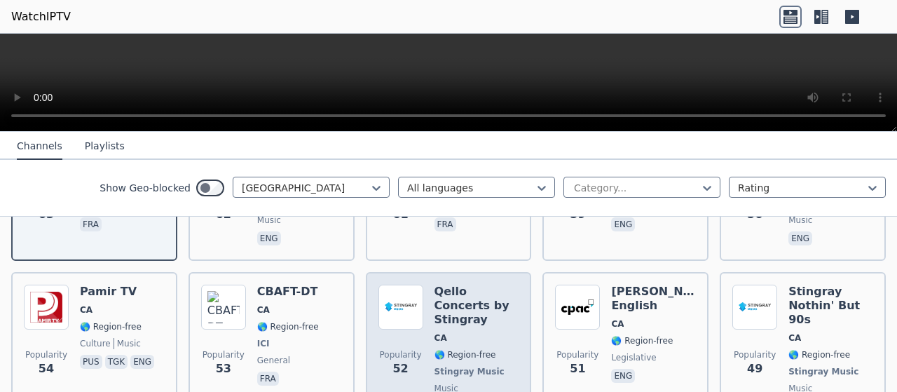
click at [396, 285] on img at bounding box center [400, 307] width 45 height 45
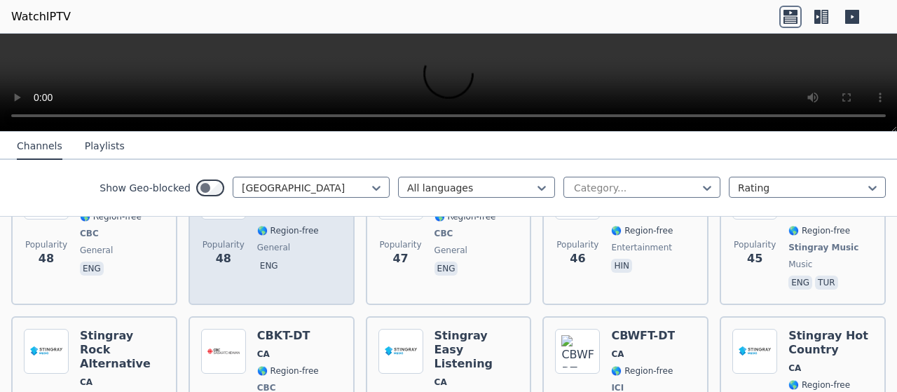
scroll to position [1963, 0]
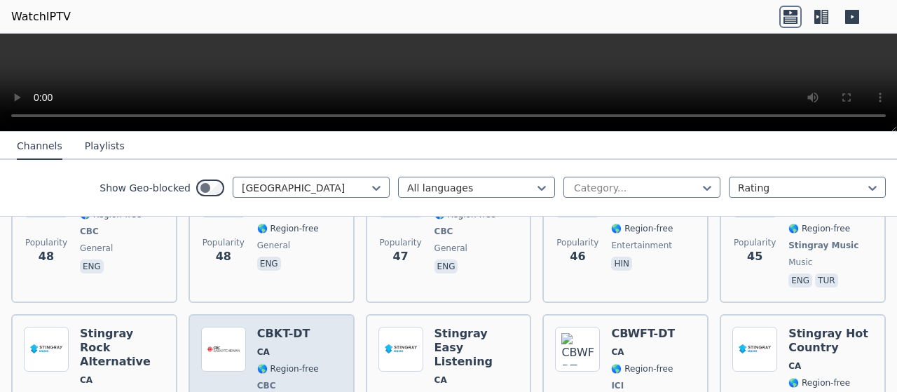
click at [297, 327] on div "CBKT-DT CA 🌎 Region-free CBC general eng" at bounding box center [288, 393] width 62 height 132
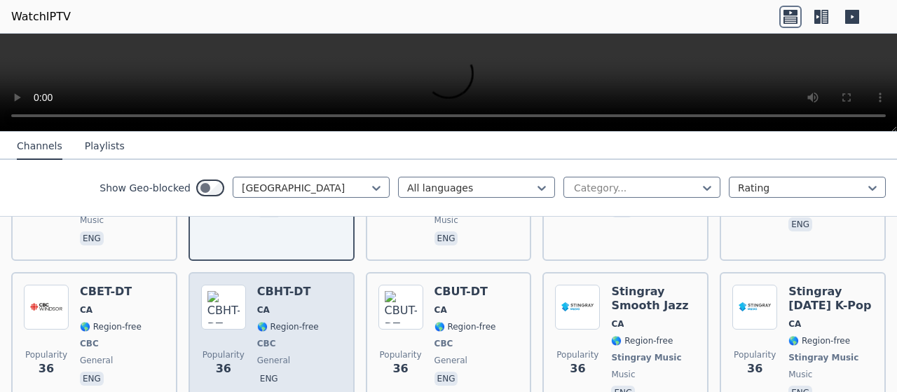
scroll to position [2103, 0]
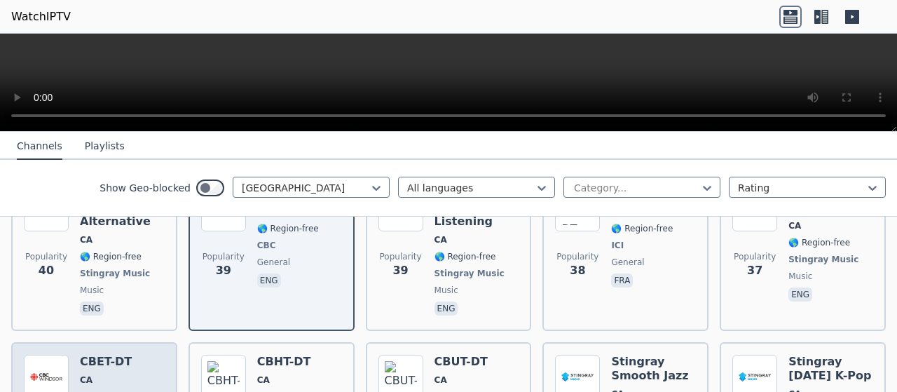
click at [120, 374] on span "CA" at bounding box center [111, 379] width 62 height 11
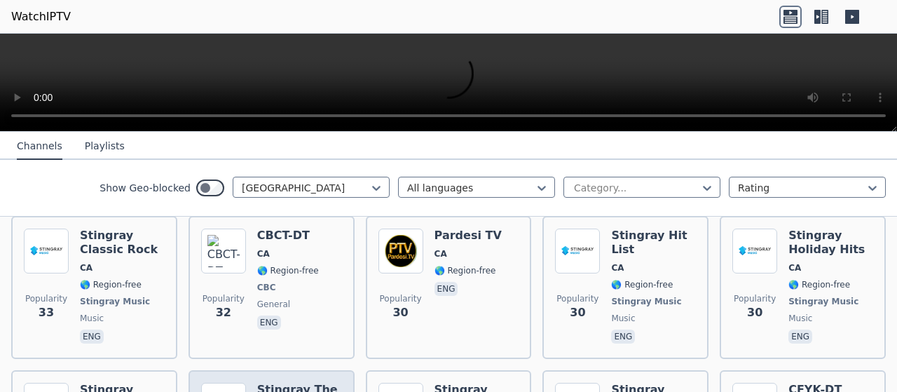
scroll to position [2453, 0]
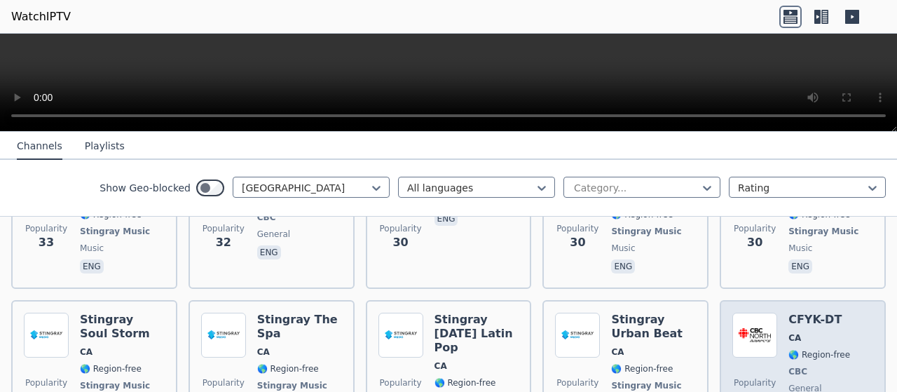
click at [759, 369] on span "Popularity 29" at bounding box center [754, 391] width 45 height 45
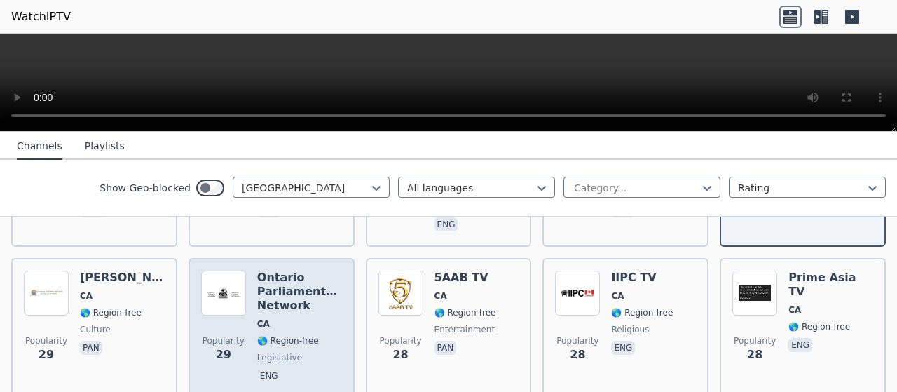
scroll to position [2593, 0]
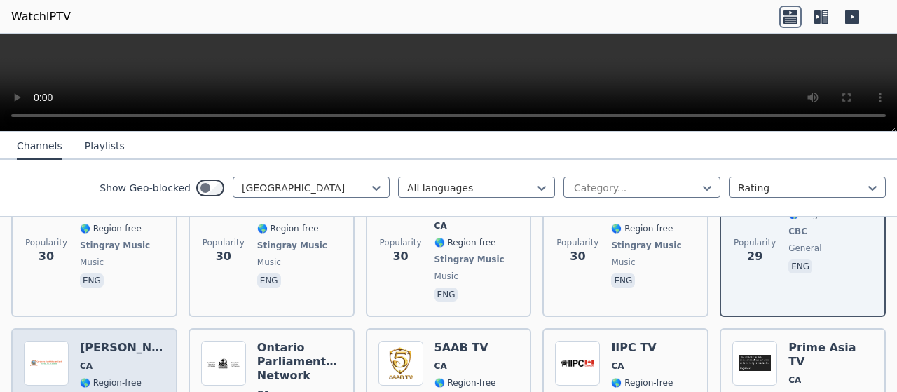
click at [138, 341] on div "Dukh Nivaran [GEOGRAPHIC_DATA] 🌎 Region-free culture pan" at bounding box center [122, 398] width 85 height 115
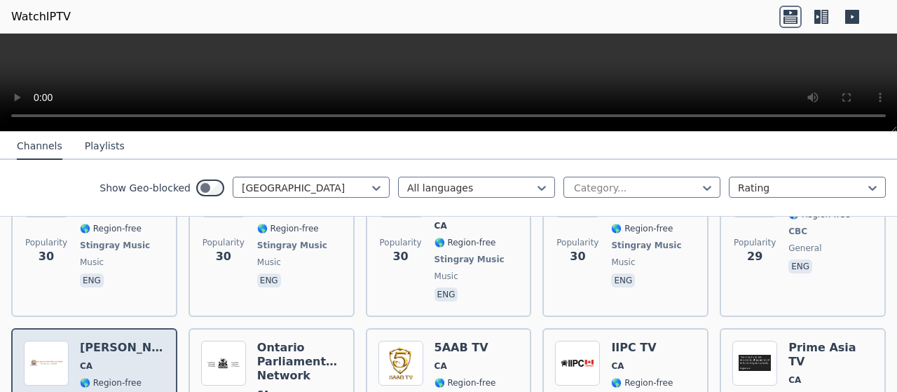
click at [138, 341] on div "Dukh Nivaran [GEOGRAPHIC_DATA] 🌎 Region-free culture pan" at bounding box center [122, 398] width 85 height 115
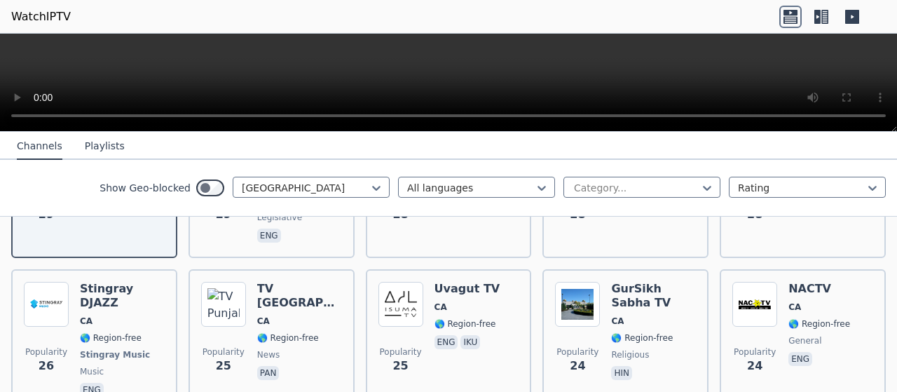
scroll to position [2874, 0]
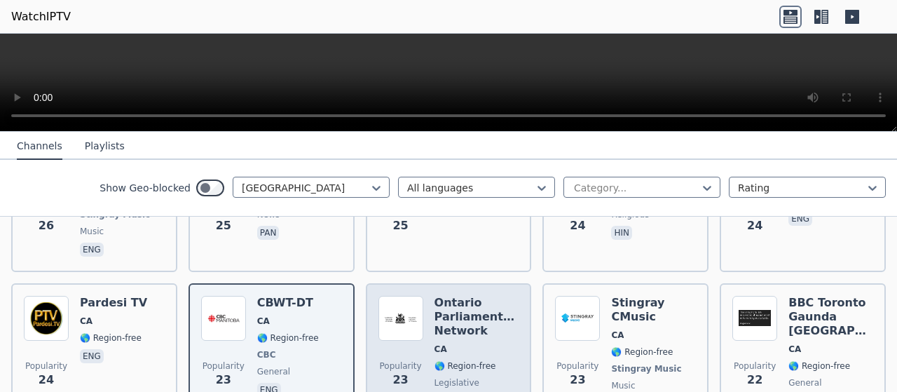
click at [400, 352] on span "Popularity 23" at bounding box center [400, 374] width 45 height 45
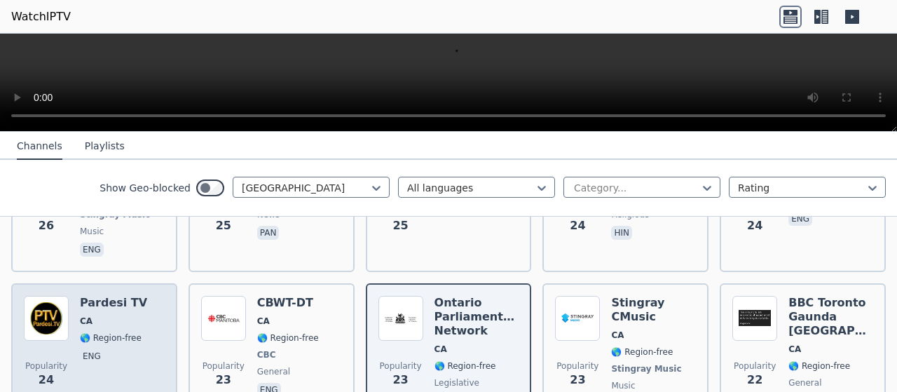
scroll to position [3014, 0]
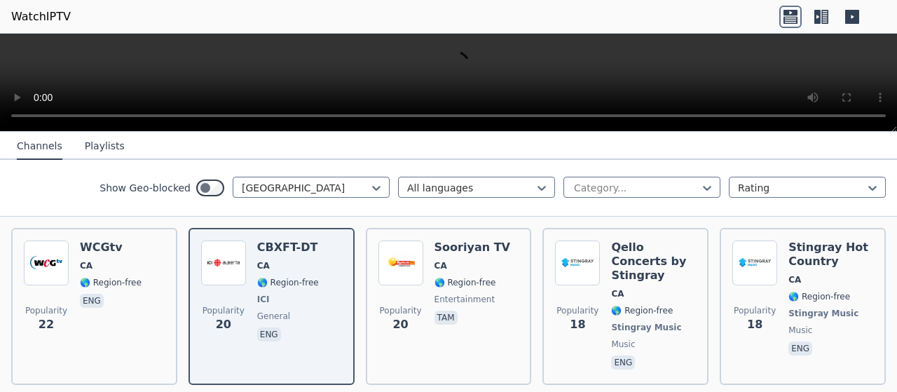
scroll to position [3154, 0]
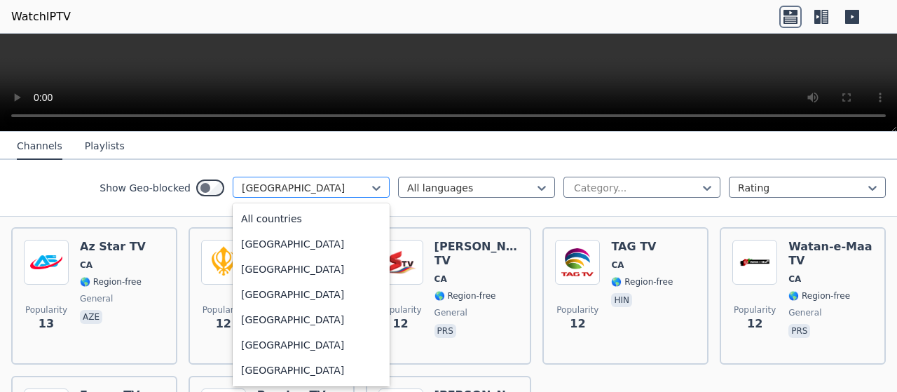
scroll to position [659, 0]
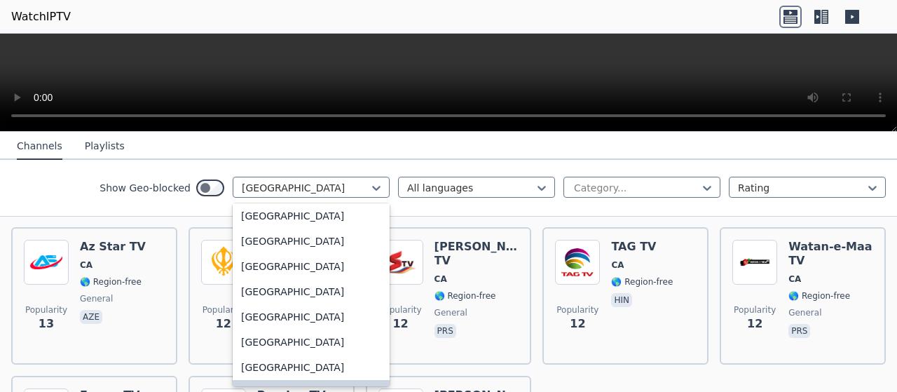
drag, startPoint x: 287, startPoint y: 191, endPoint x: 273, endPoint y: 217, distance: 29.5
click at [287, 193] on div at bounding box center [306, 188] width 128 height 14
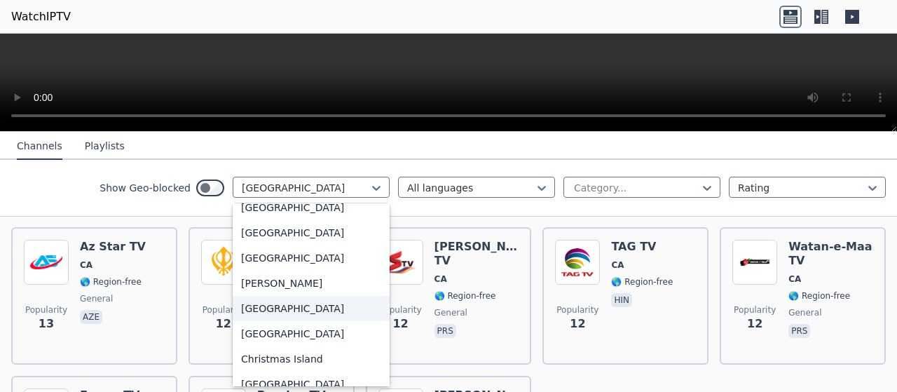
scroll to position [939, 0]
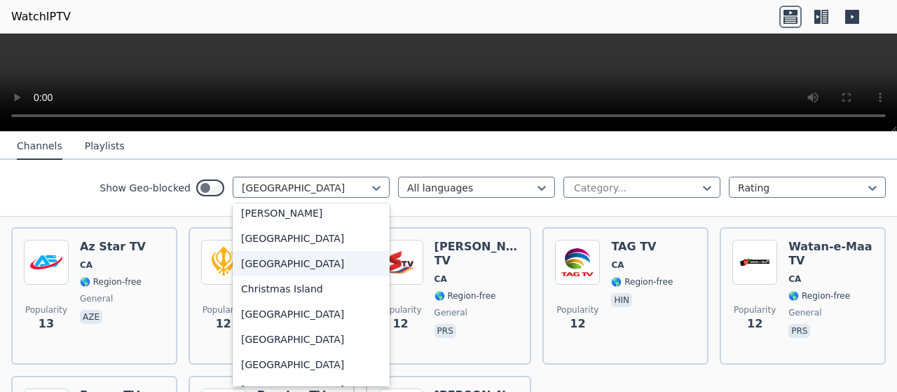
click at [234, 264] on div "[GEOGRAPHIC_DATA]" at bounding box center [311, 263] width 157 height 25
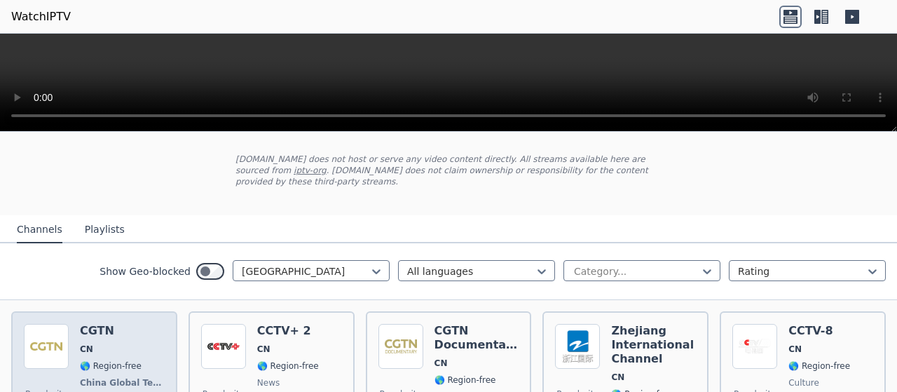
scroll to position [140, 0]
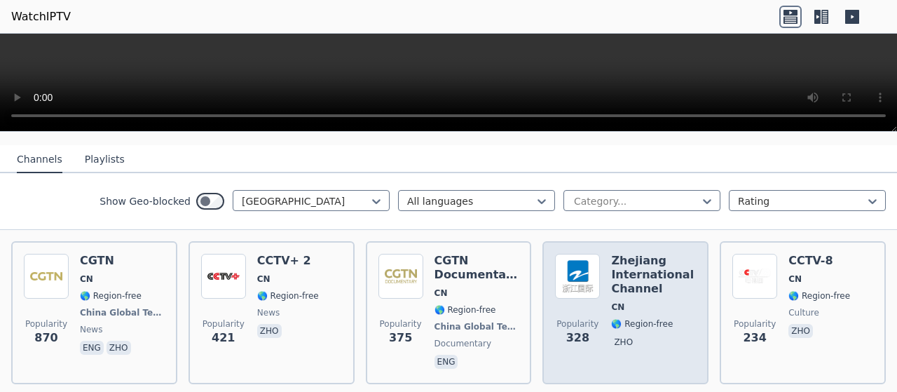
click at [636, 270] on h6 "Zhejiang International Channel" at bounding box center [653, 275] width 85 height 42
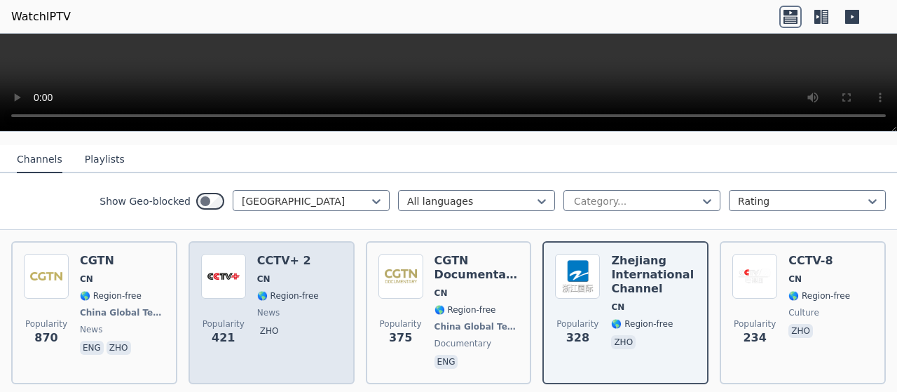
click at [306, 273] on span "CN" at bounding box center [288, 278] width 62 height 11
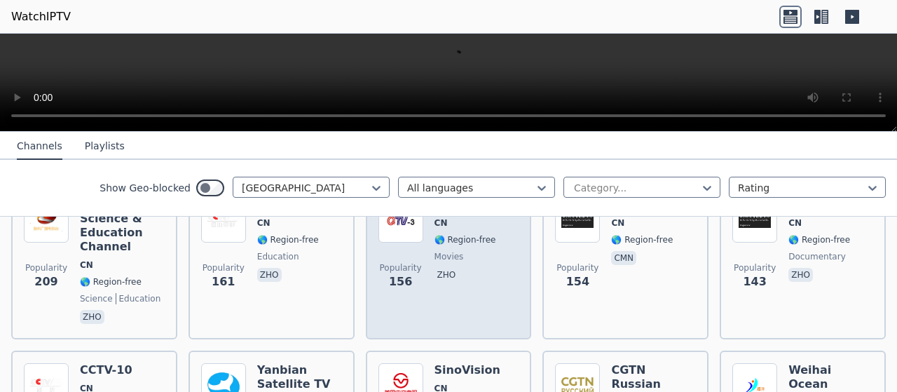
scroll to position [280, 0]
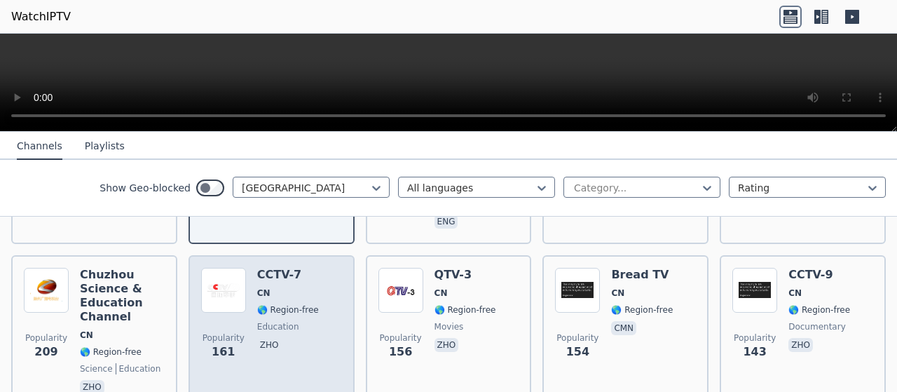
click at [288, 268] on h6 "CCTV-7" at bounding box center [288, 275] width 62 height 14
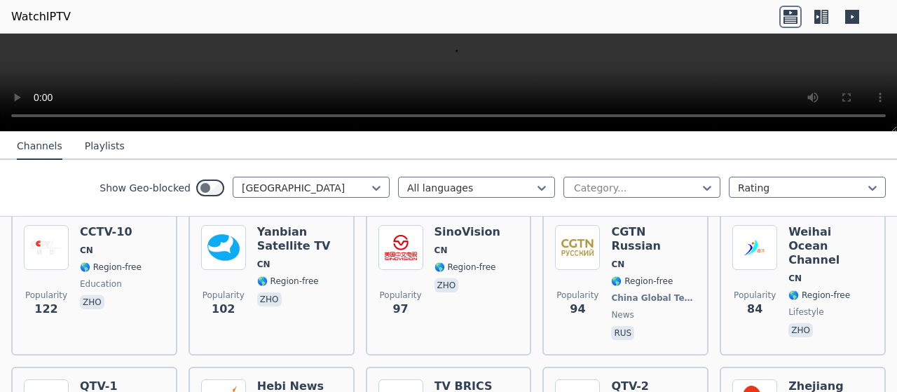
scroll to position [491, 0]
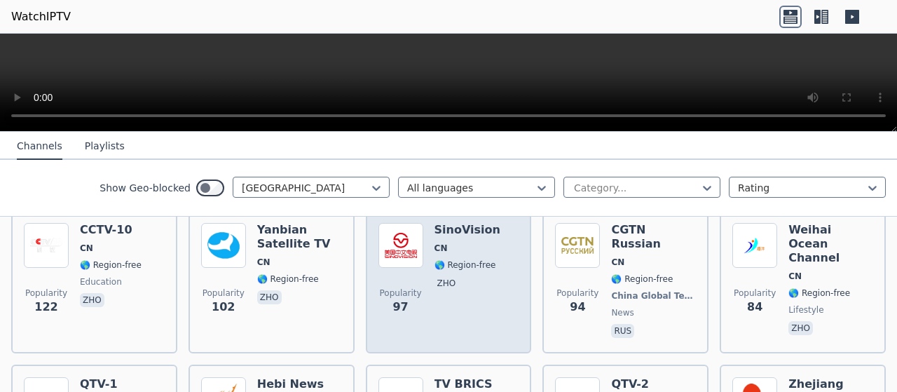
click at [451, 223] on h6 "SinoVision" at bounding box center [468, 230] width 66 height 14
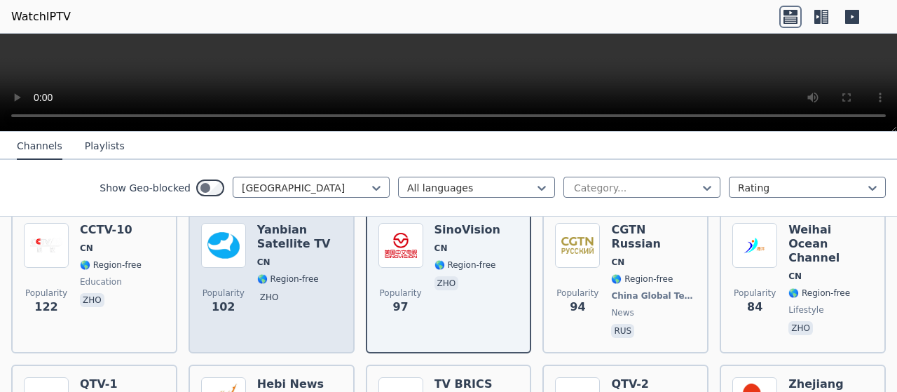
click at [292, 257] on span "CN" at bounding box center [299, 262] width 85 height 11
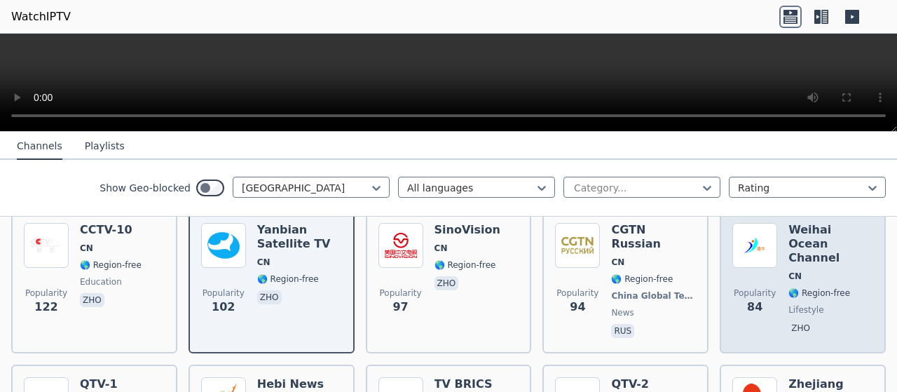
click at [827, 271] on span "CN" at bounding box center [831, 276] width 85 height 11
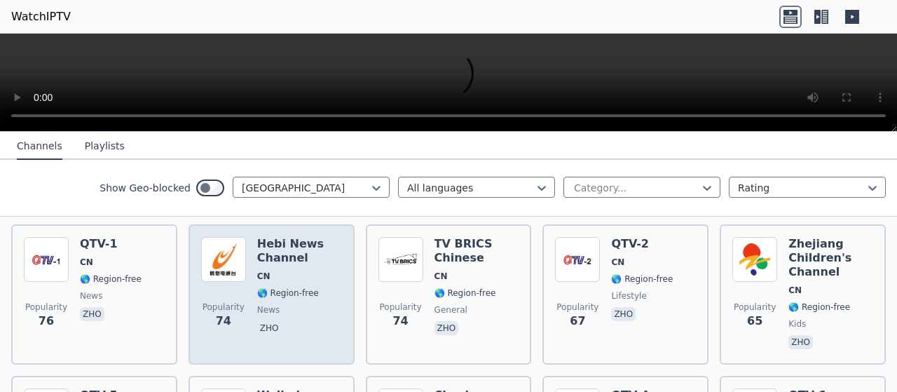
scroll to position [561, 0]
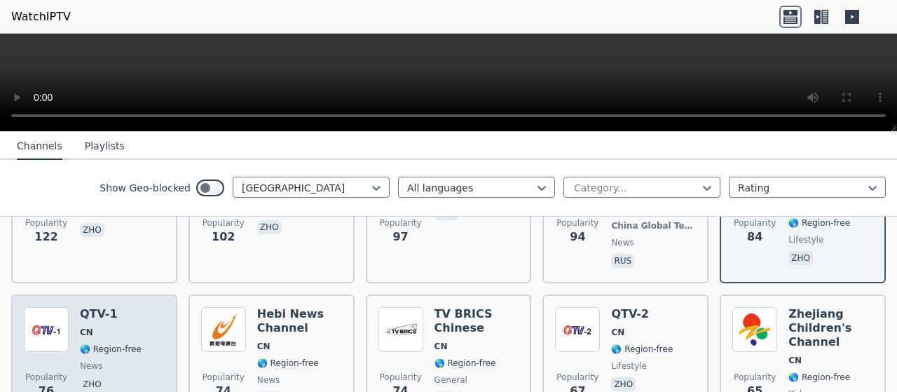
click at [28, 315] on img at bounding box center [46, 329] width 45 height 45
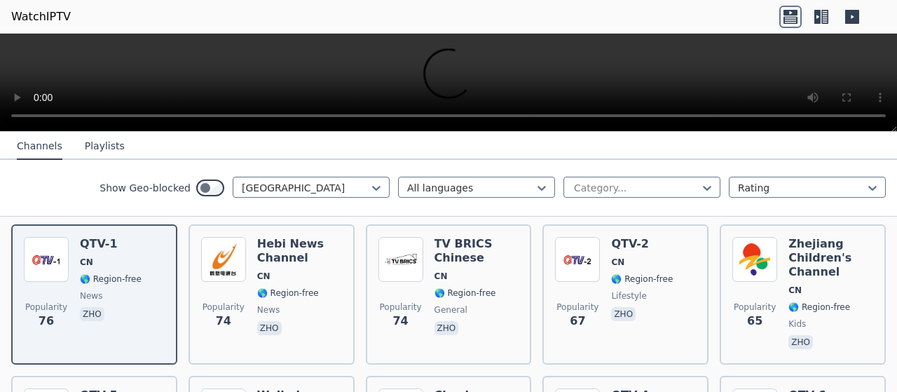
scroll to position [701, 0]
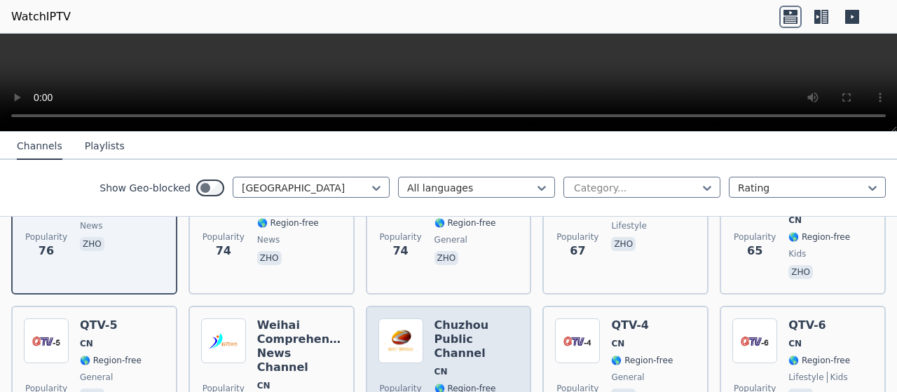
click at [473, 318] on h6 "Chuzhou Public Channel" at bounding box center [477, 339] width 85 height 42
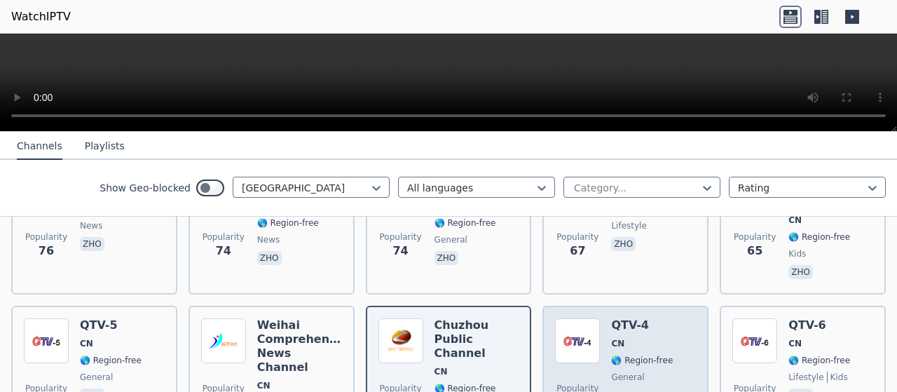
click at [566, 333] on img at bounding box center [577, 340] width 45 height 45
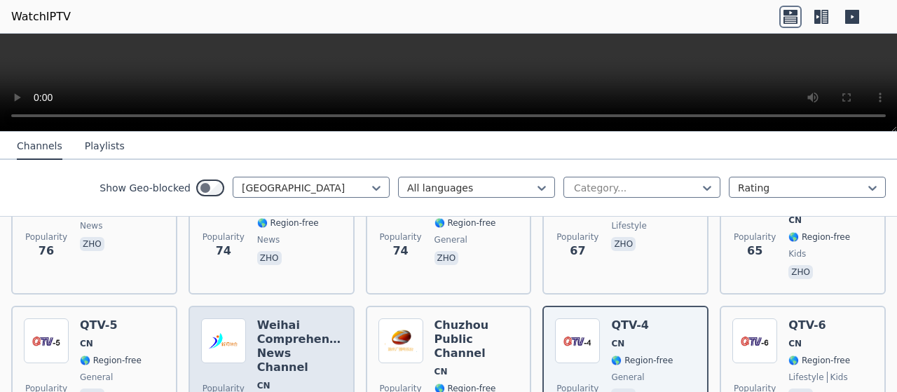
click at [289, 337] on div "Weihai Comprehensive News Channel CN 🌎 Region-free news zho" at bounding box center [299, 382] width 85 height 129
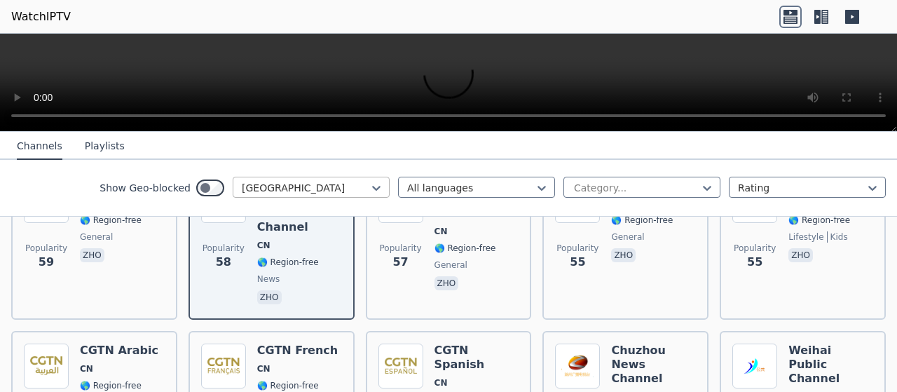
scroll to position [911, 0]
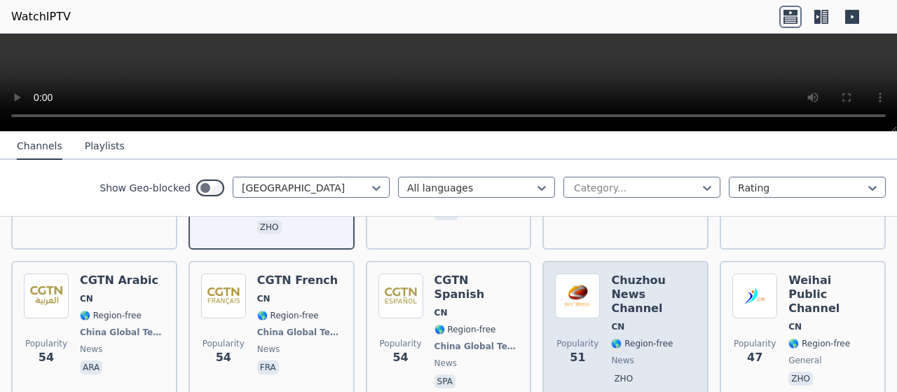
click at [602, 273] on div "Popularity 51 Chuzhou News Channel CN 🌎 Region-free news zho" at bounding box center [625, 332] width 141 height 118
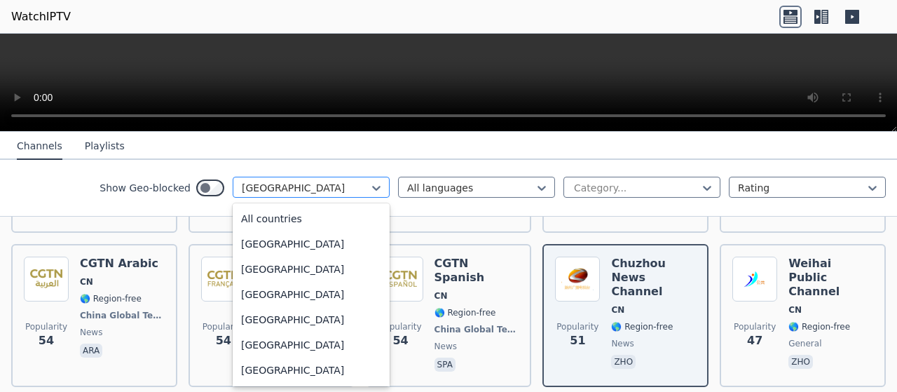
scroll to position [810, 0]
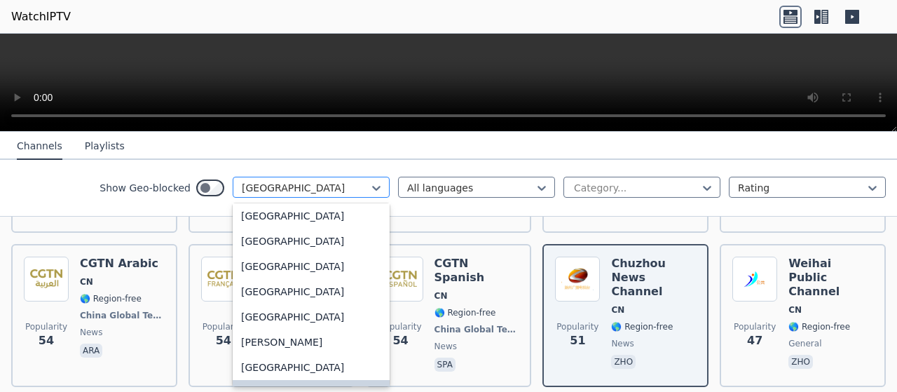
click at [257, 182] on div at bounding box center [306, 188] width 128 height 14
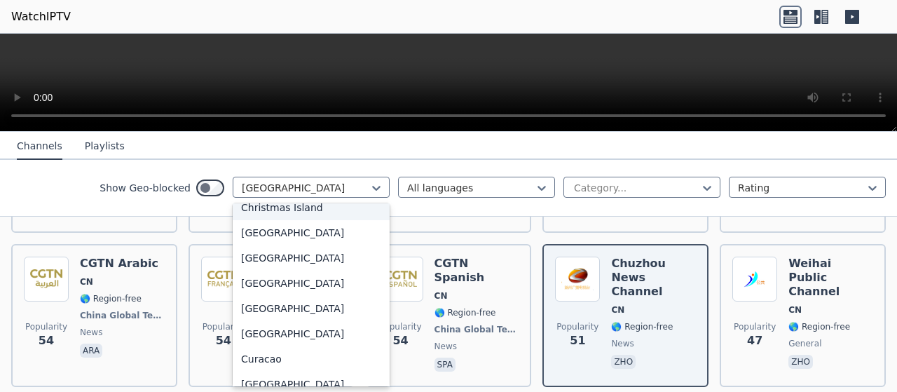
scroll to position [1091, 0]
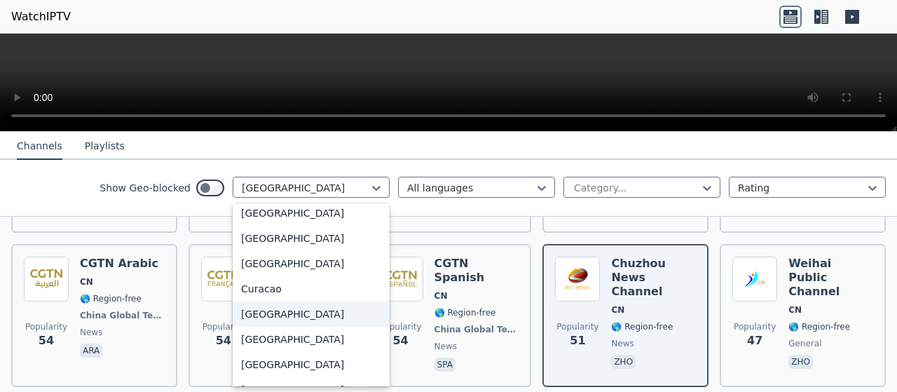
click at [241, 312] on div "[GEOGRAPHIC_DATA]" at bounding box center [311, 313] width 157 height 25
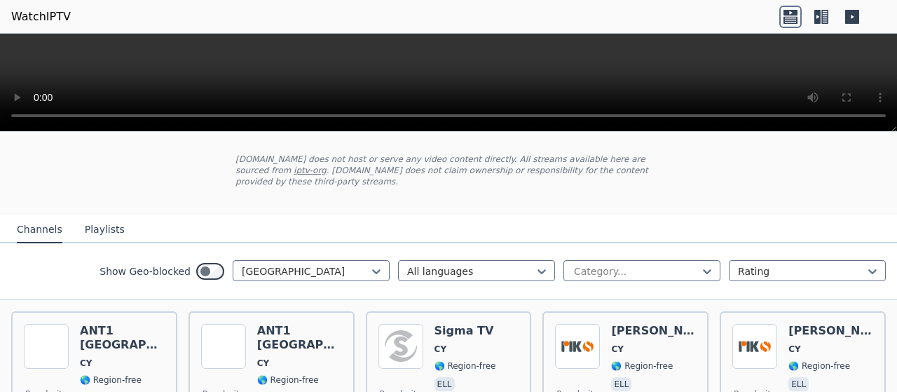
scroll to position [140, 0]
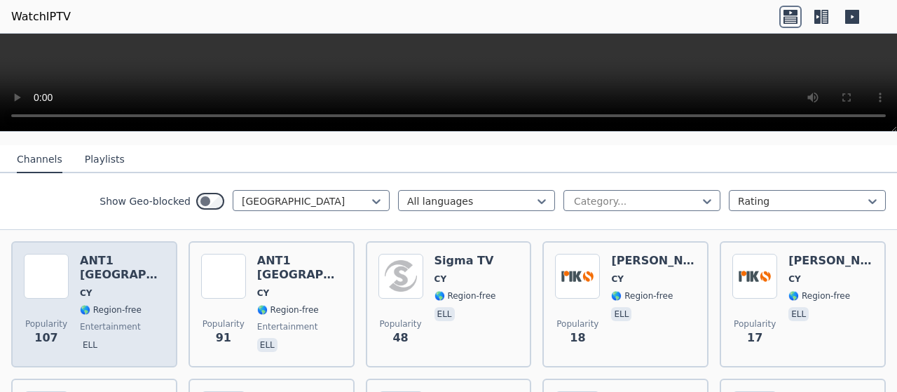
click at [115, 260] on div "ANT1 [GEOGRAPHIC_DATA] CY 🌎 Region-free entertainment ell" at bounding box center [122, 304] width 85 height 101
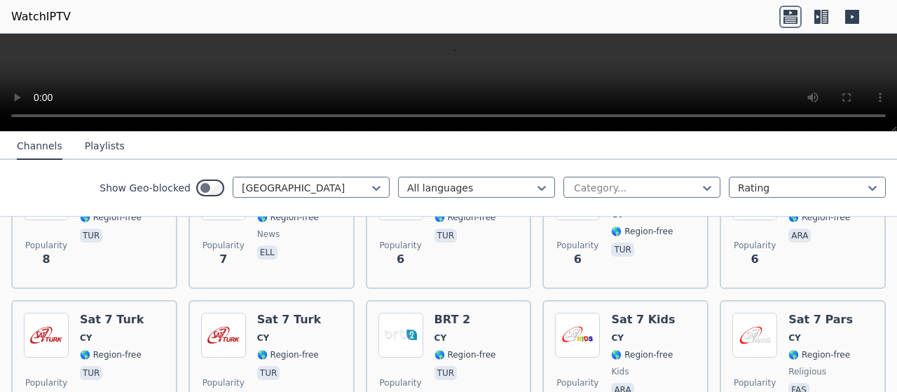
scroll to position [701, 0]
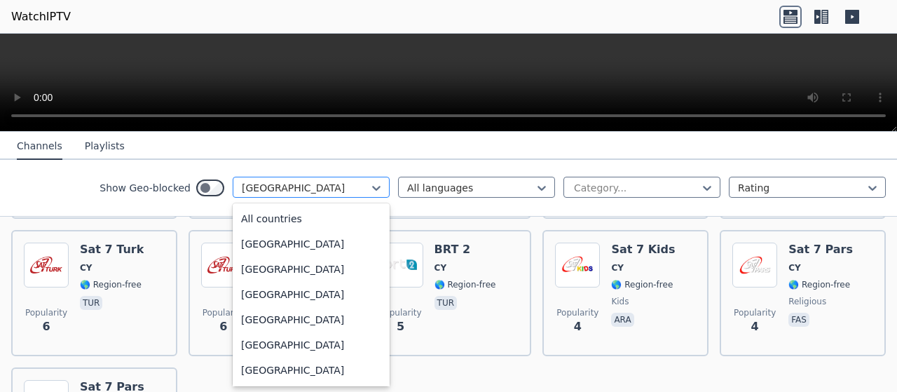
click at [297, 187] on div at bounding box center [306, 188] width 128 height 14
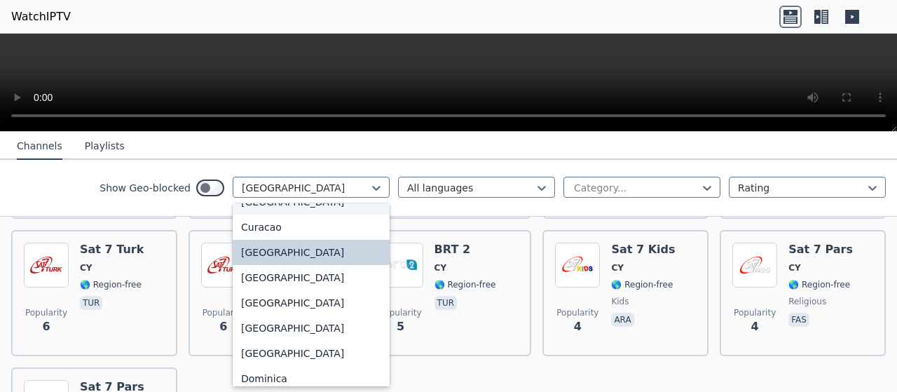
scroll to position [1222, 0]
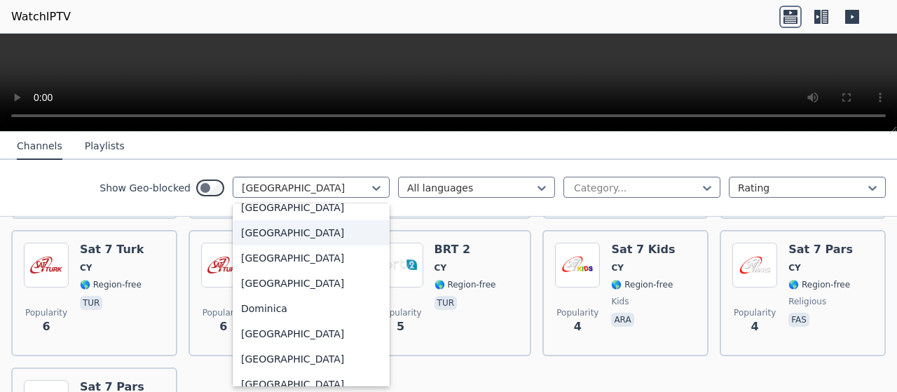
click at [271, 236] on div "[GEOGRAPHIC_DATA]" at bounding box center [311, 232] width 157 height 25
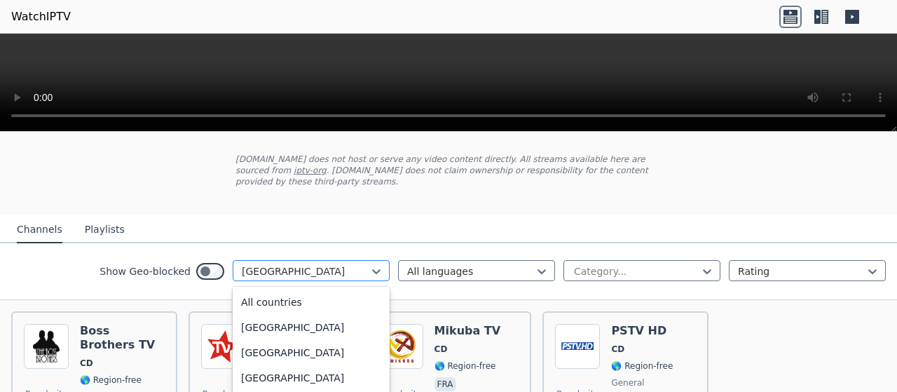
scroll to position [1081, 0]
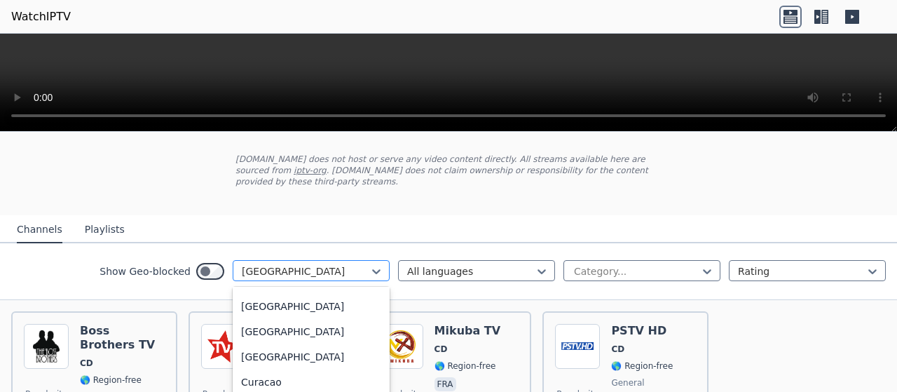
click at [290, 264] on div at bounding box center [306, 271] width 128 height 14
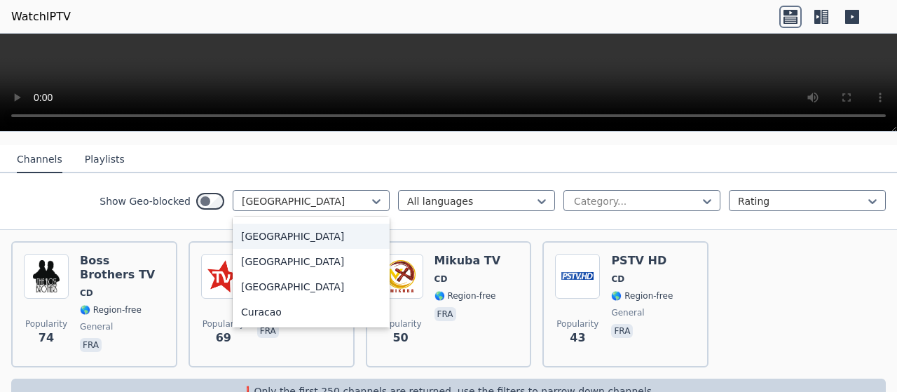
scroll to position [1151, 0]
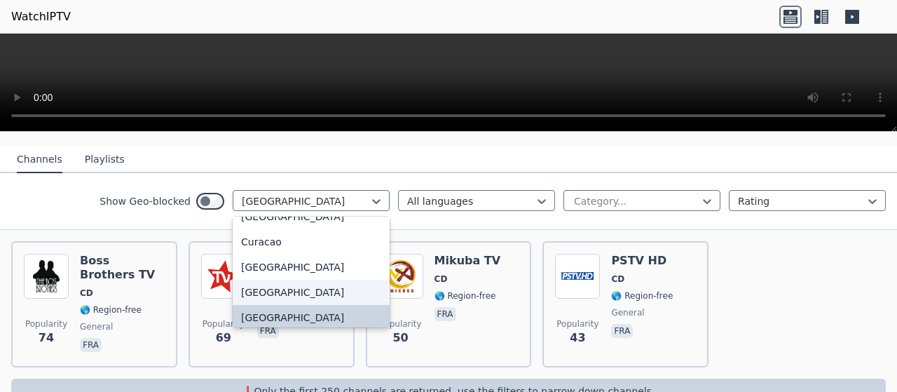
click at [251, 280] on div "[GEOGRAPHIC_DATA]" at bounding box center [311, 292] width 157 height 25
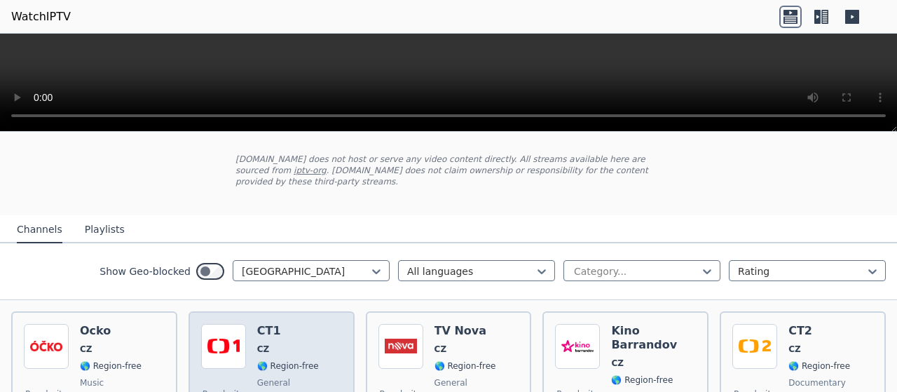
scroll to position [140, 0]
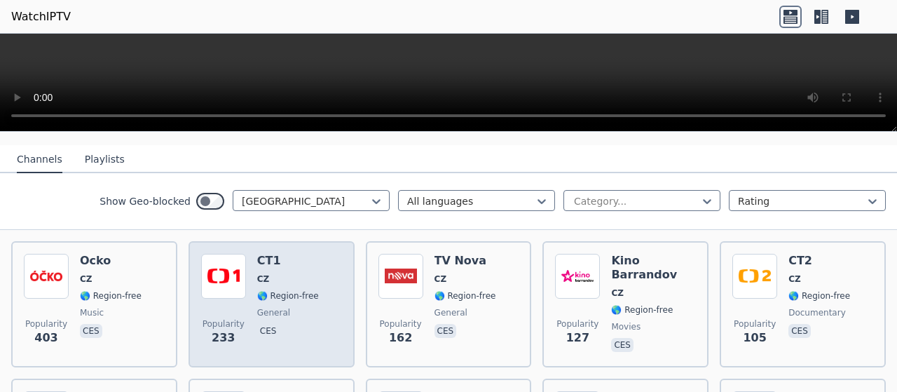
click at [231, 295] on div "Popularity 233" at bounding box center [223, 304] width 45 height 101
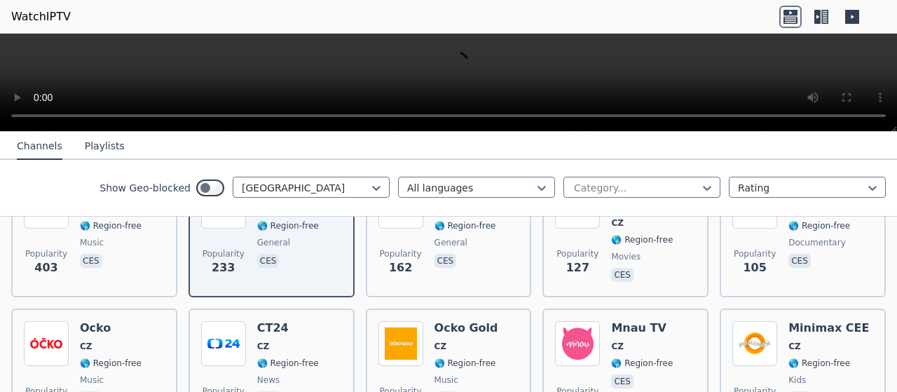
scroll to position [280, 0]
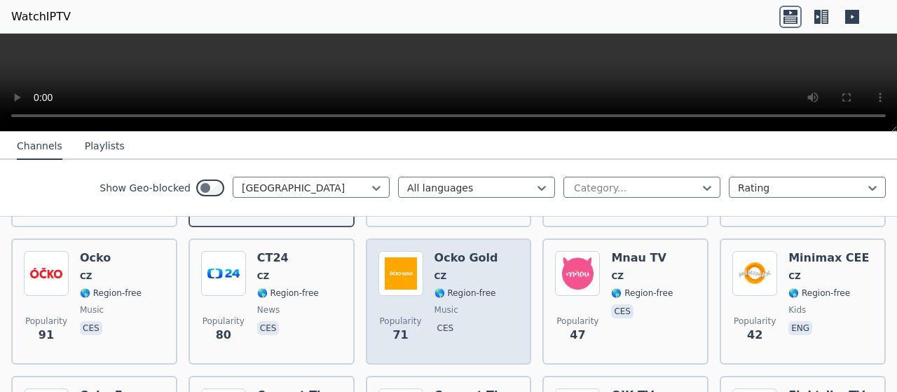
click at [393, 282] on img at bounding box center [400, 273] width 45 height 45
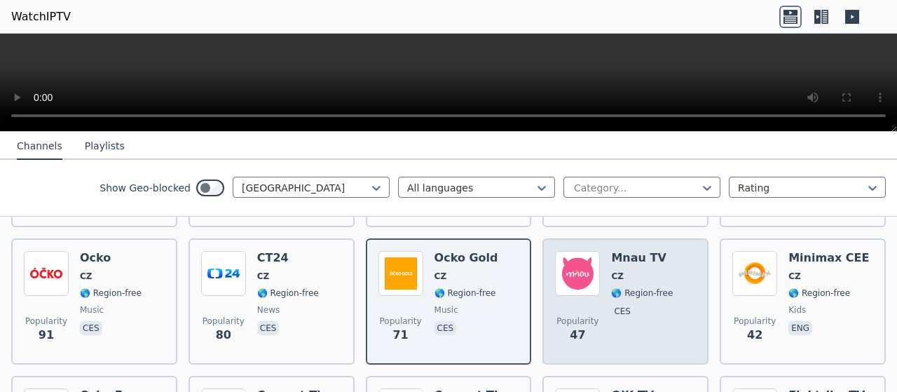
click at [578, 287] on div "Popularity 47" at bounding box center [577, 301] width 45 height 101
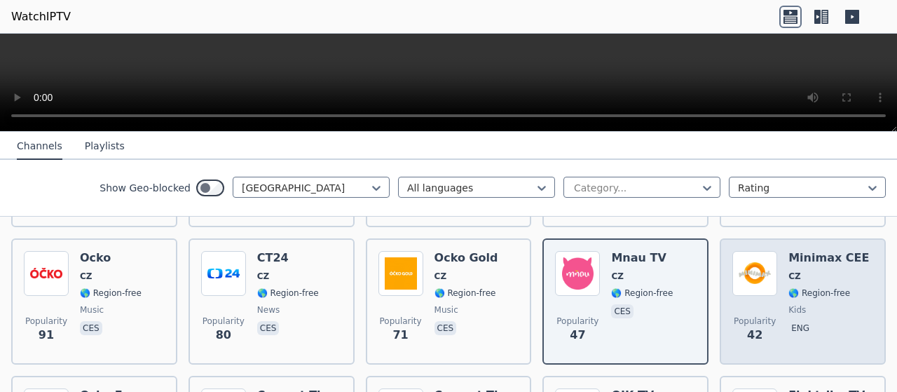
click at [760, 307] on span "Popularity 42" at bounding box center [754, 329] width 45 height 45
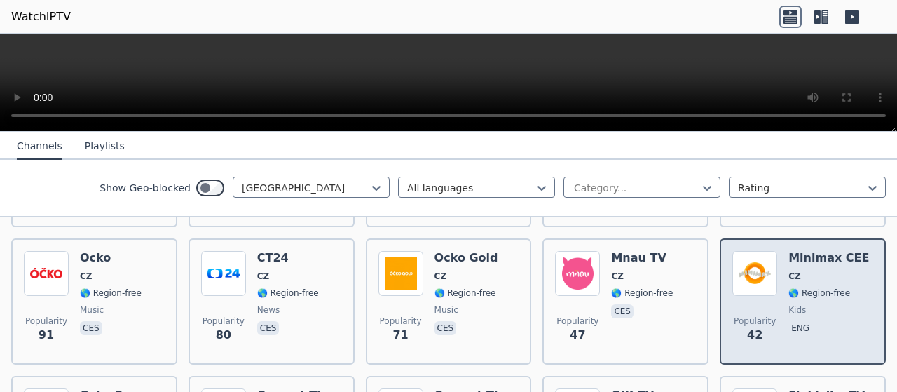
click at [760, 307] on span "Popularity 42" at bounding box center [754, 329] width 45 height 45
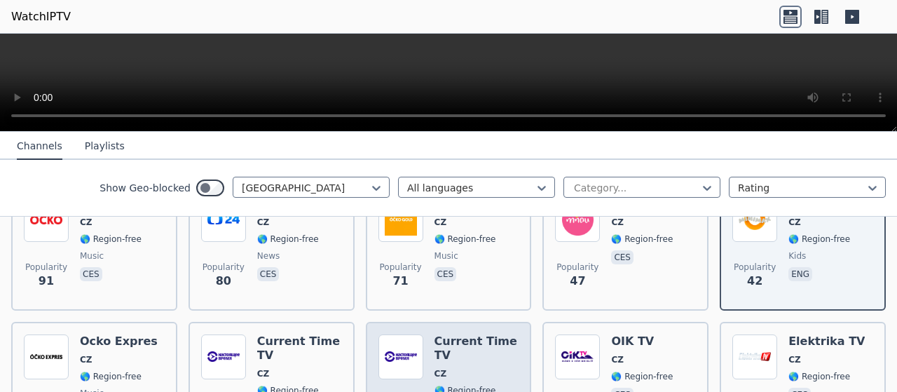
scroll to position [350, 0]
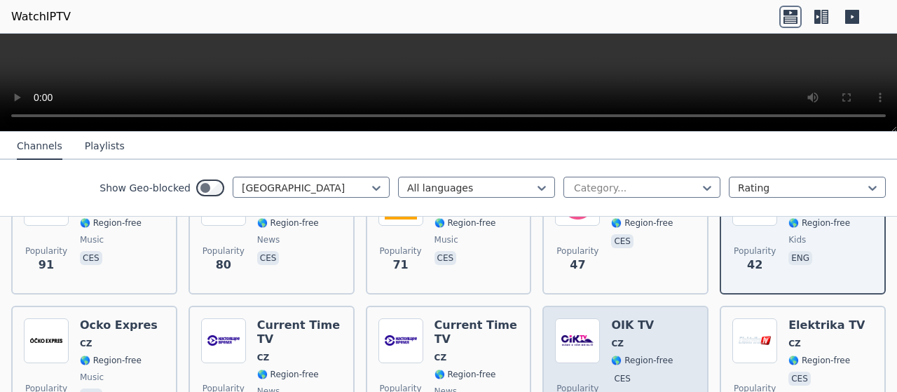
click at [571, 350] on img at bounding box center [577, 340] width 45 height 45
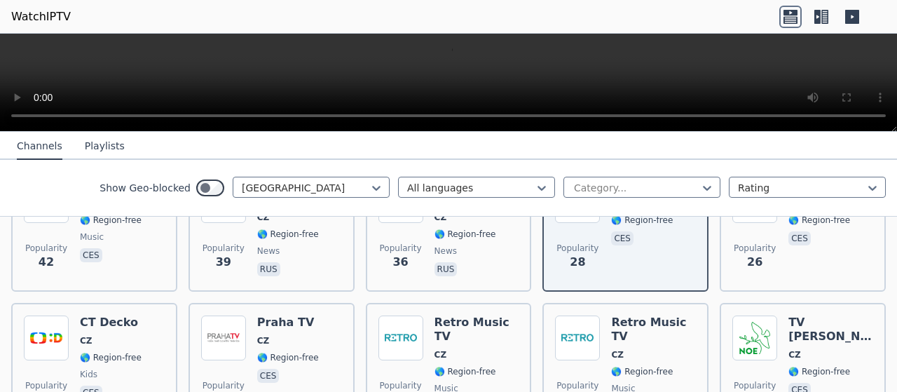
scroll to position [561, 0]
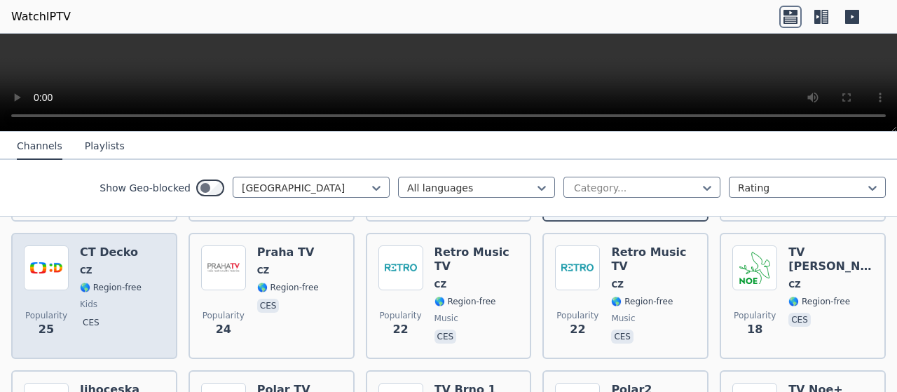
click at [116, 265] on span "CZ" at bounding box center [111, 270] width 62 height 11
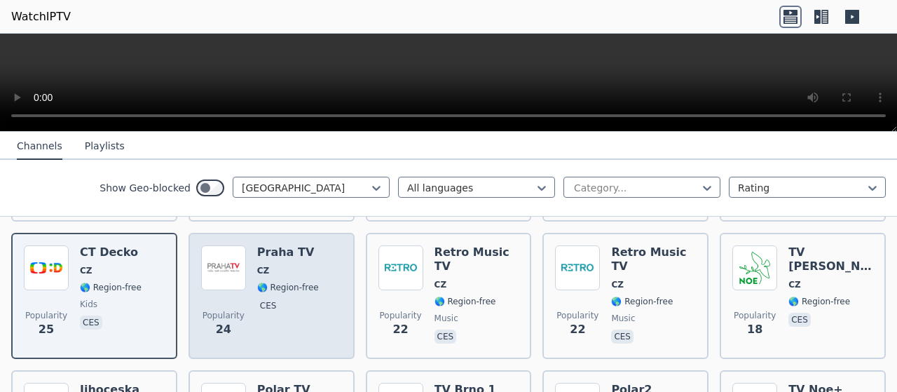
click at [213, 283] on div "Popularity 24" at bounding box center [223, 295] width 45 height 101
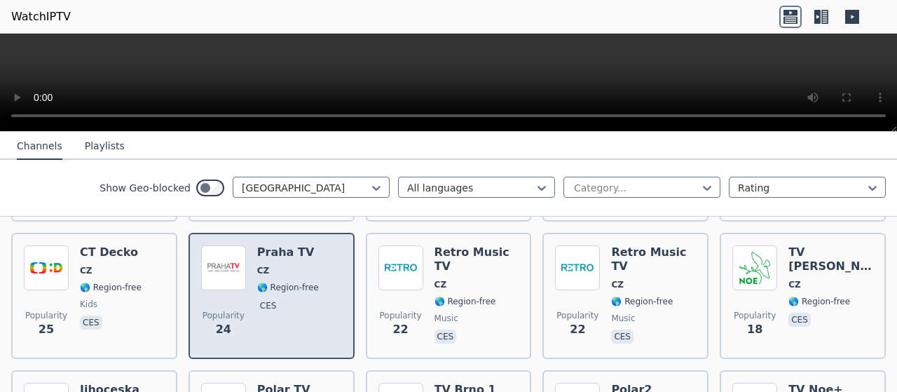
click at [213, 283] on div "Popularity 24" at bounding box center [223, 295] width 45 height 101
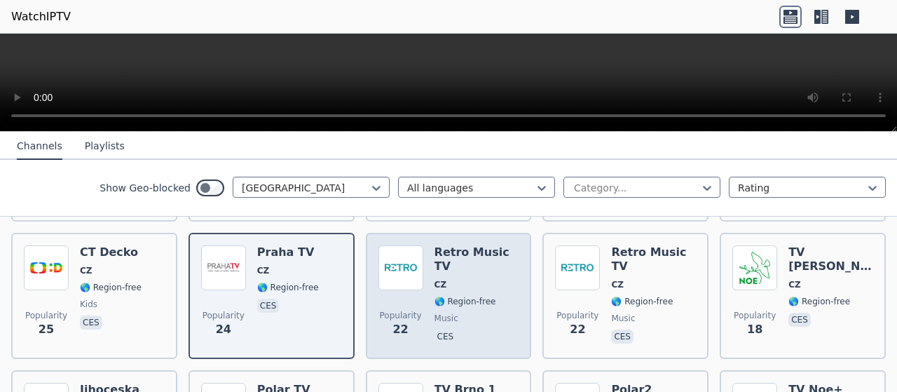
click at [422, 282] on div "Popularity 22 Retro Music TV CZ 🌎 Region-free music ces" at bounding box center [448, 295] width 141 height 101
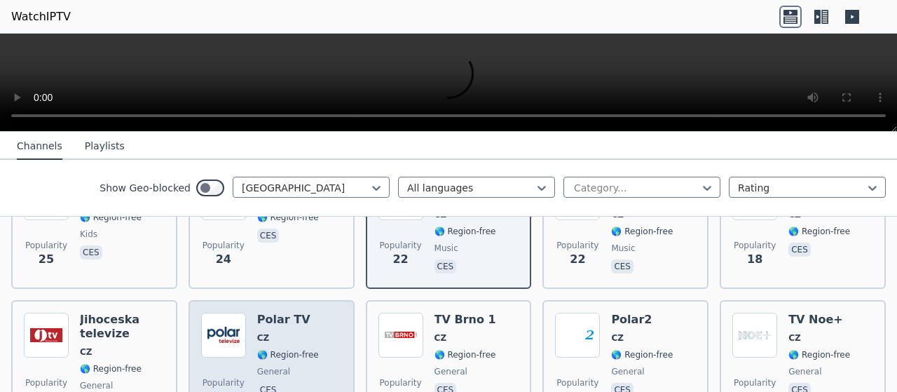
scroll to position [701, 0]
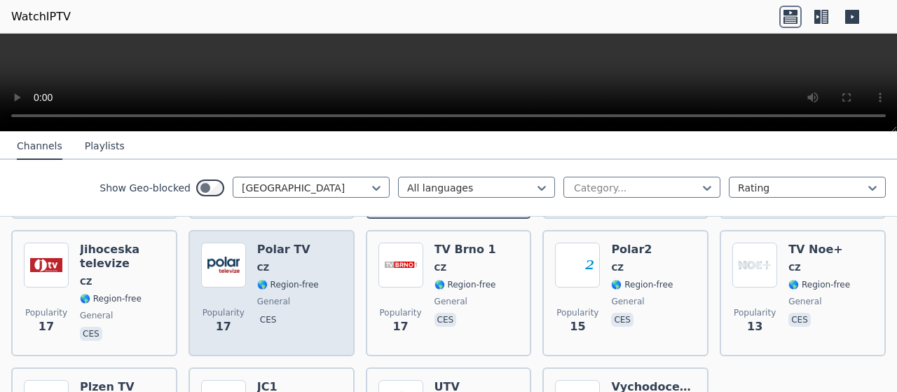
click at [278, 296] on span "general" at bounding box center [273, 301] width 33 height 11
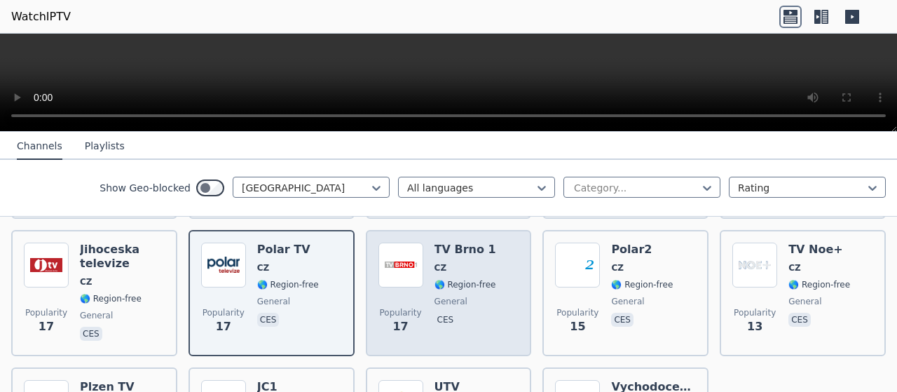
click at [454, 279] on span "🌎 Region-free" at bounding box center [466, 284] width 62 height 11
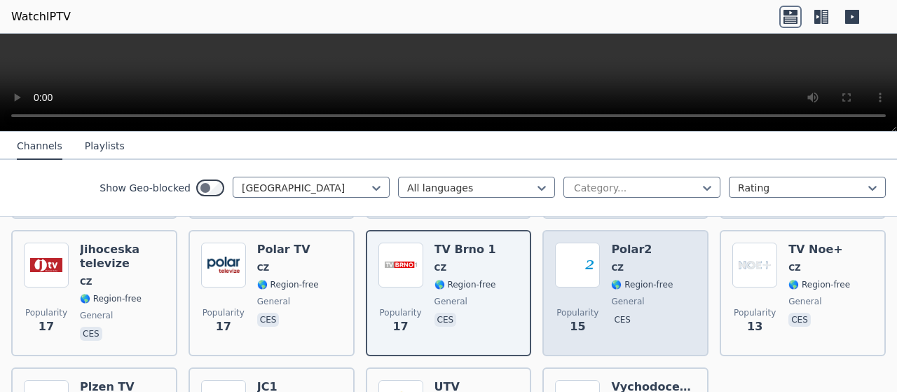
click at [650, 243] on h6 "Polar2" at bounding box center [642, 250] width 62 height 14
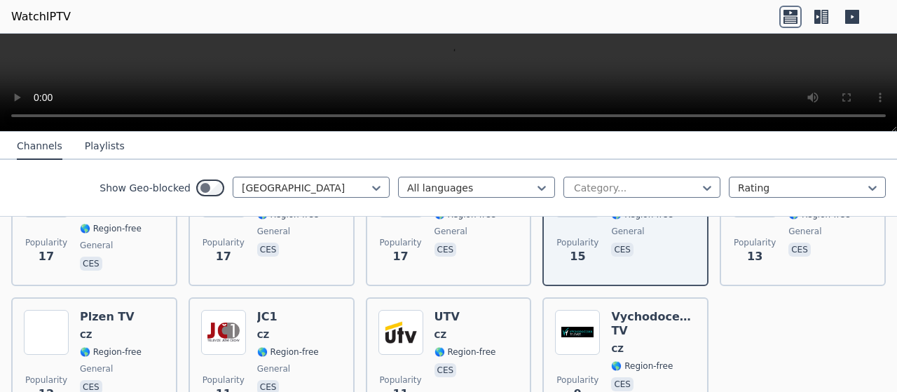
scroll to position [841, 0]
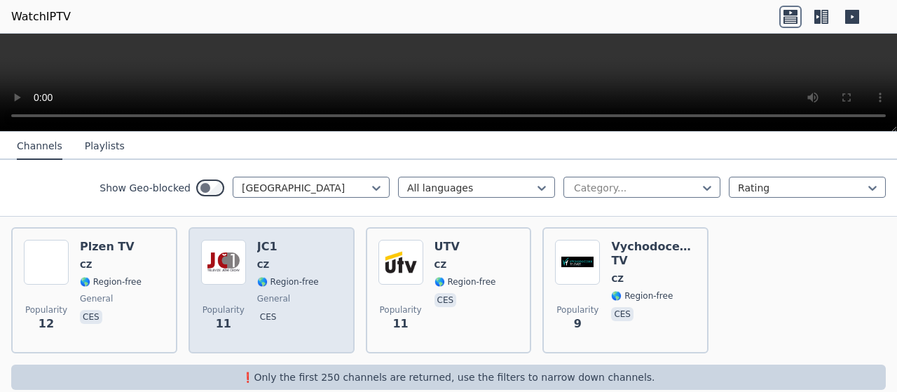
click at [304, 278] on div "JC1 CZ 🌎 Region-free general ces" at bounding box center [288, 290] width 62 height 101
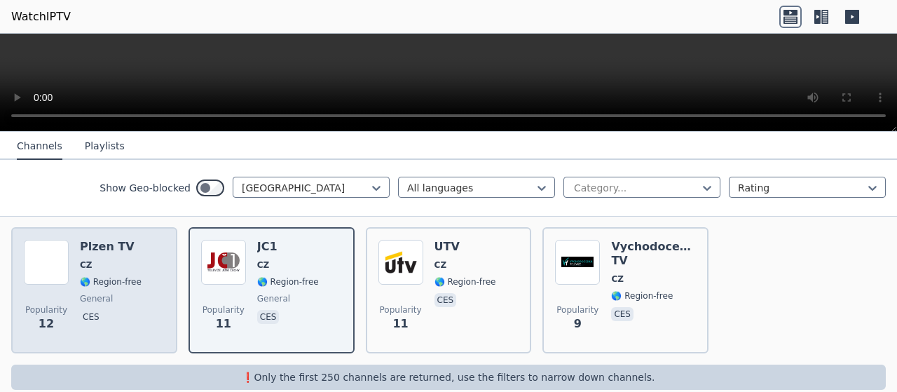
click at [128, 293] on span "general" at bounding box center [111, 298] width 62 height 11
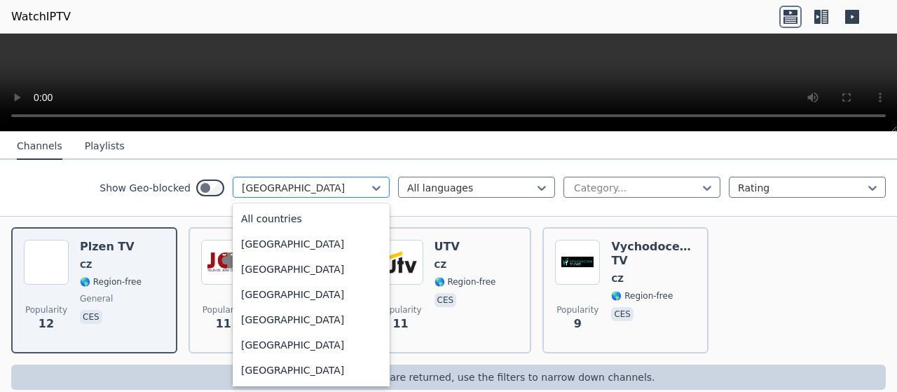
click at [269, 184] on div at bounding box center [306, 188] width 128 height 14
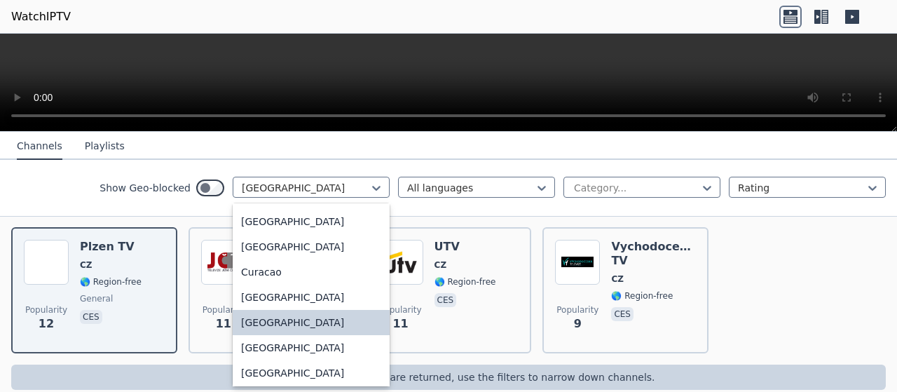
scroll to position [1178, 0]
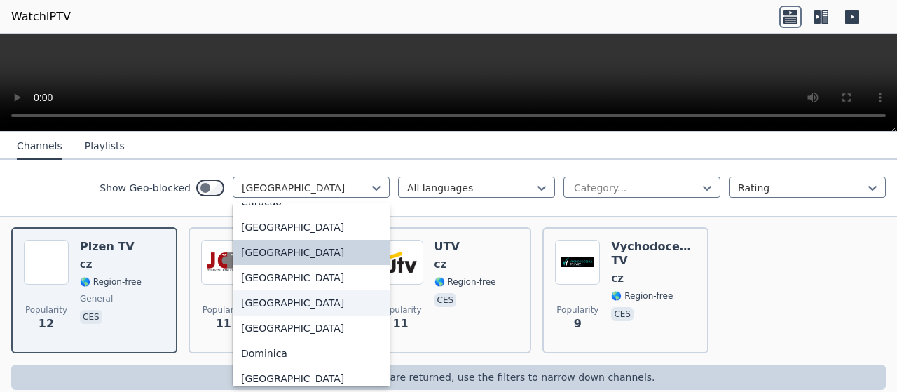
click at [245, 315] on div "[GEOGRAPHIC_DATA]" at bounding box center [311, 302] width 157 height 25
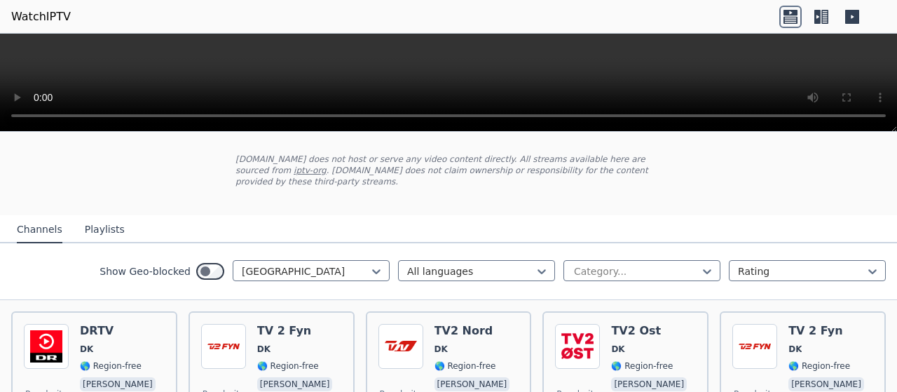
scroll to position [140, 0]
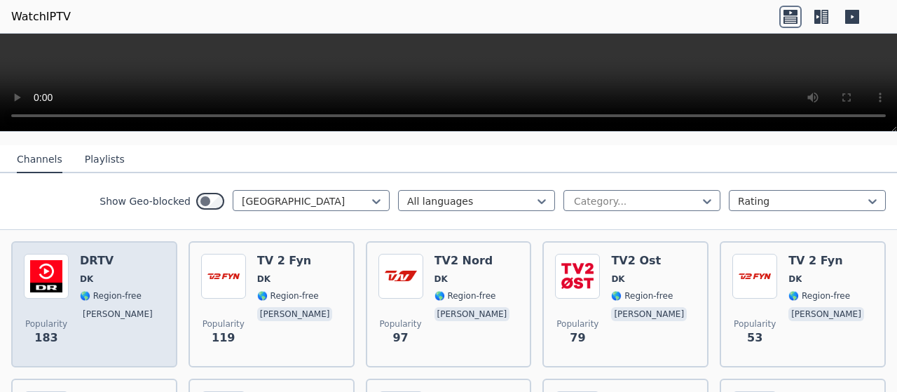
click at [85, 254] on h6 "DRTV" at bounding box center [119, 261] width 79 height 14
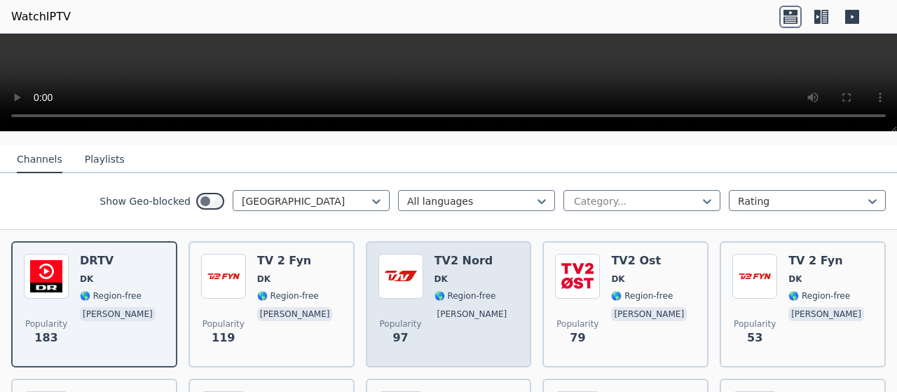
click at [458, 254] on h6 "TV2 Nord" at bounding box center [474, 261] width 79 height 14
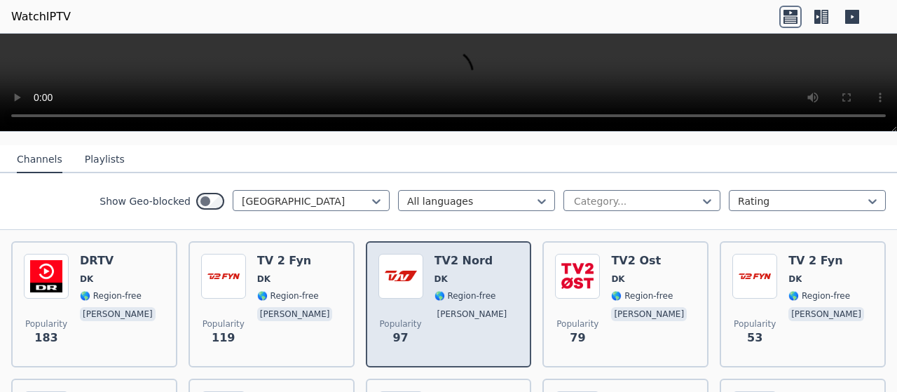
scroll to position [210, 0]
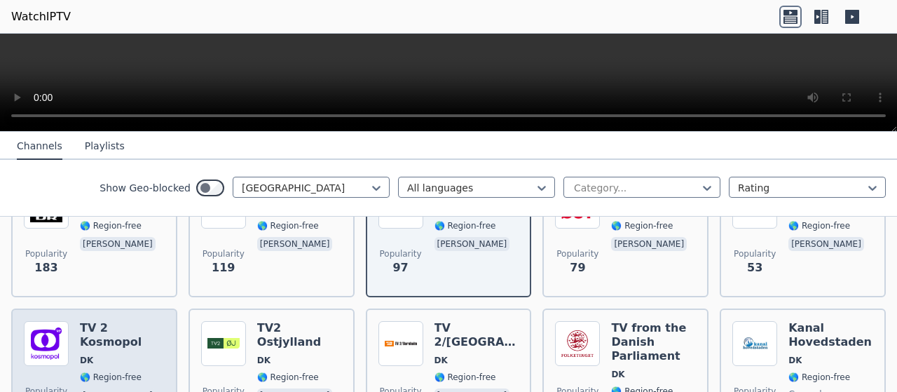
click at [129, 323] on h6 "TV 2 Kosmopol" at bounding box center [122, 335] width 85 height 28
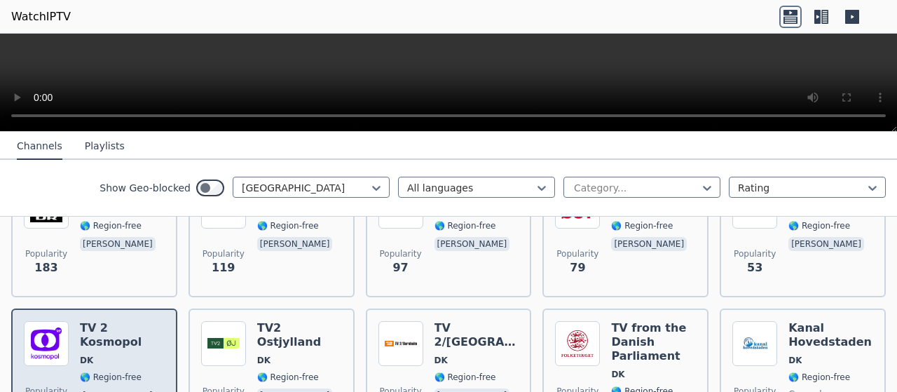
click at [109, 355] on span "DK" at bounding box center [122, 360] width 85 height 11
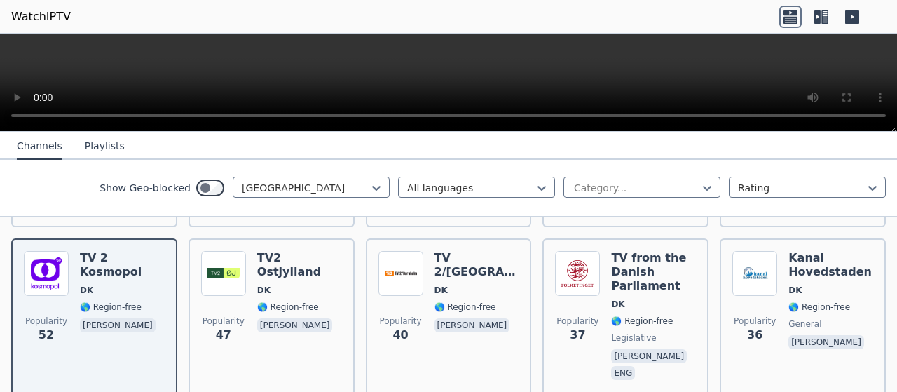
scroll to position [350, 0]
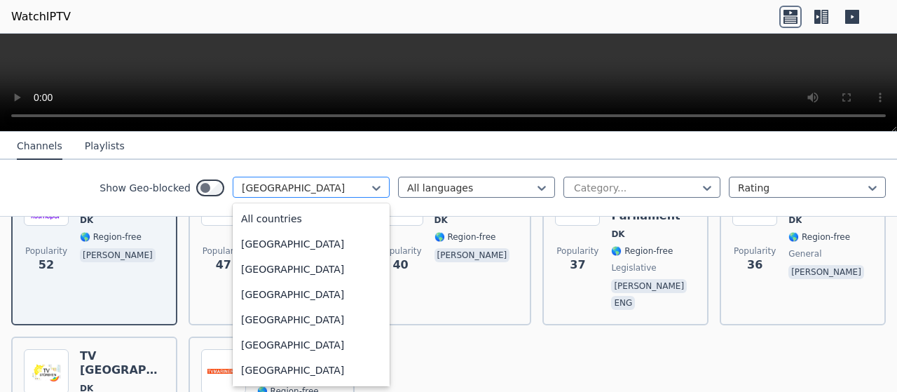
click at [268, 191] on div at bounding box center [306, 188] width 128 height 14
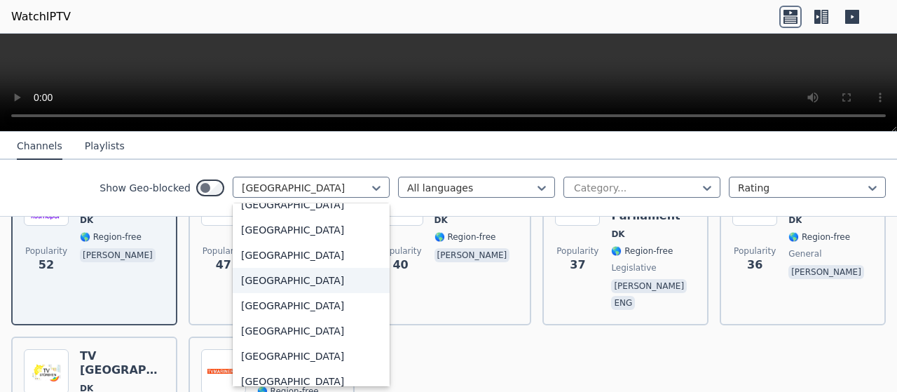
scroll to position [1522, 0]
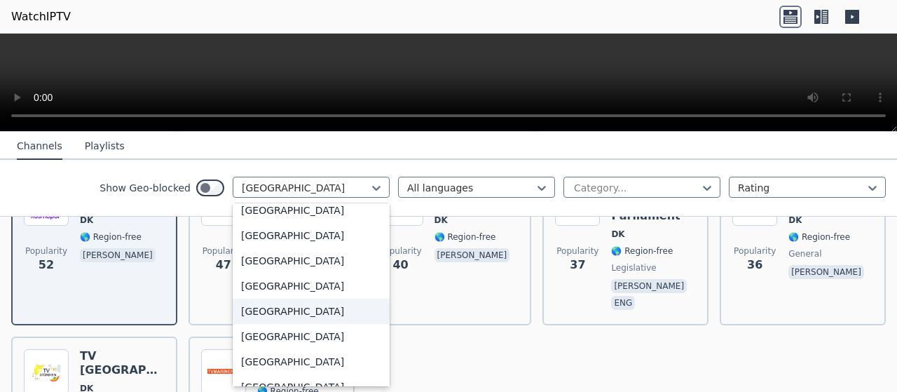
click at [245, 324] on div "[GEOGRAPHIC_DATA]" at bounding box center [311, 311] width 157 height 25
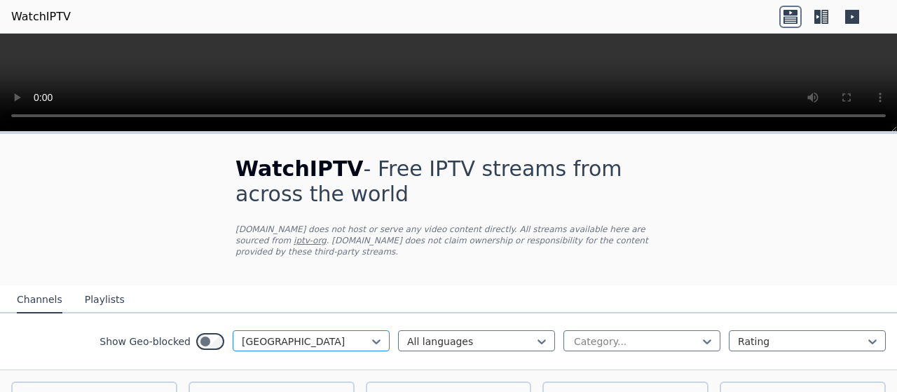
scroll to position [70, 0]
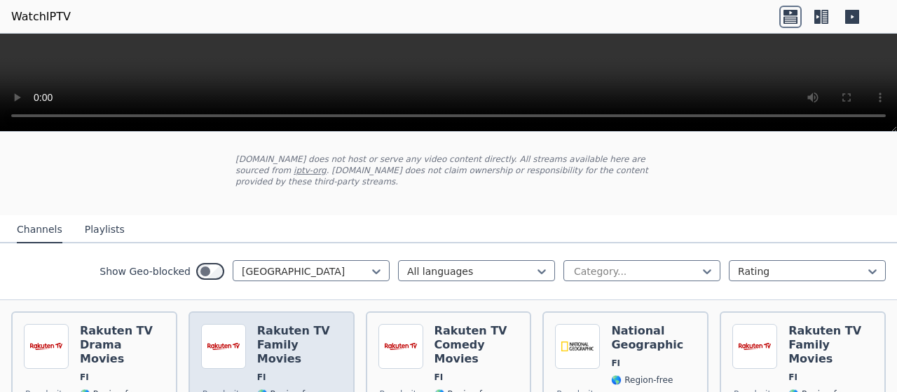
click at [279, 332] on h6 "Rakuten TV Family Movies" at bounding box center [299, 345] width 85 height 42
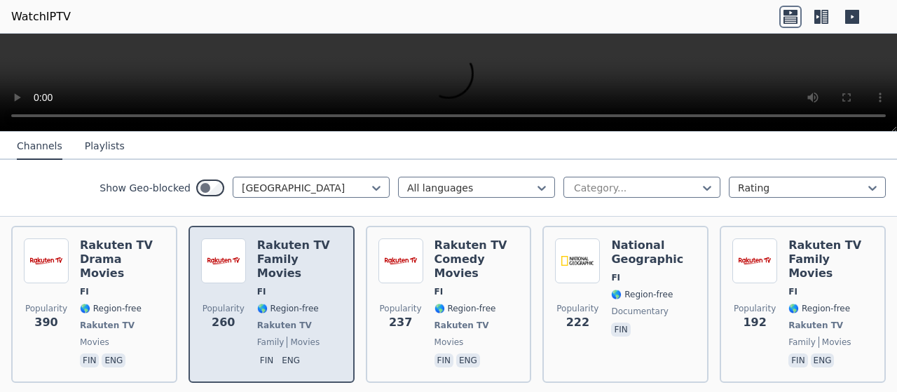
scroll to position [140, 0]
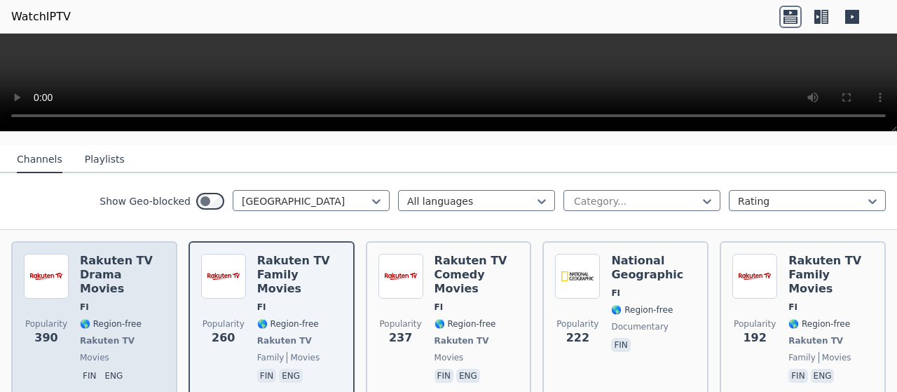
click at [134, 318] on span "🌎 Region-free" at bounding box center [111, 323] width 62 height 11
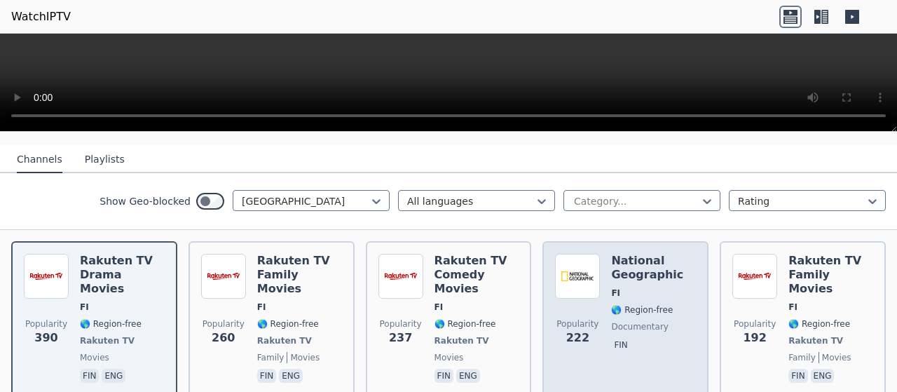
click at [579, 285] on img at bounding box center [577, 276] width 45 height 45
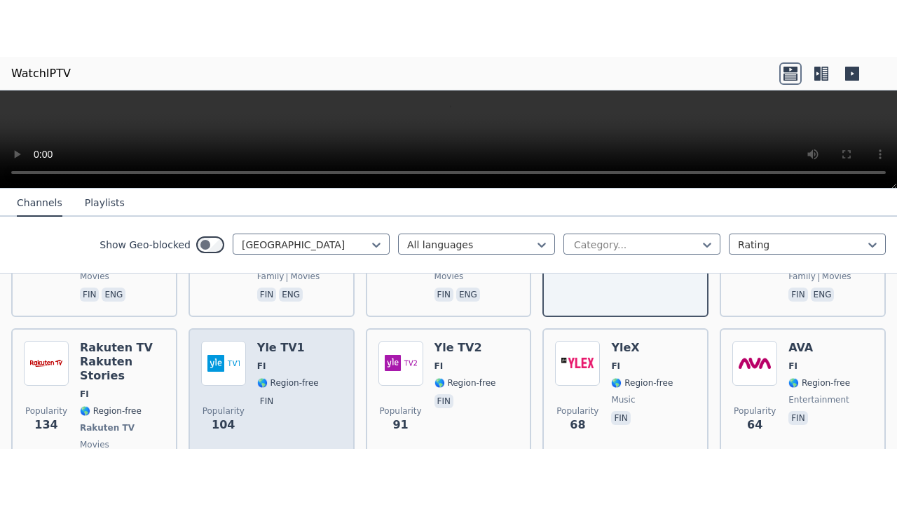
scroll to position [280, 0]
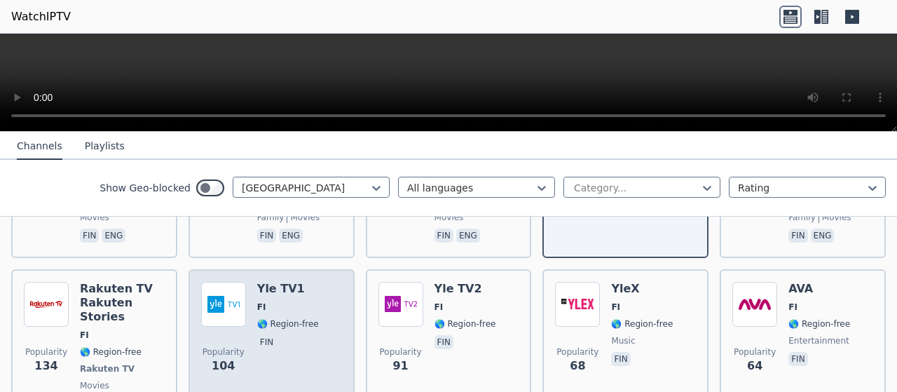
click at [243, 308] on div "Popularity 104" at bounding box center [223, 348] width 45 height 132
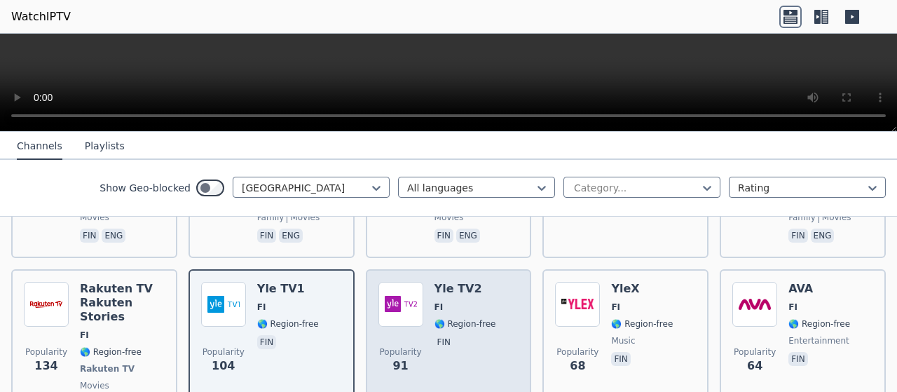
click at [383, 300] on img at bounding box center [400, 304] width 45 height 45
